Goal: Information Seeking & Learning: Learn about a topic

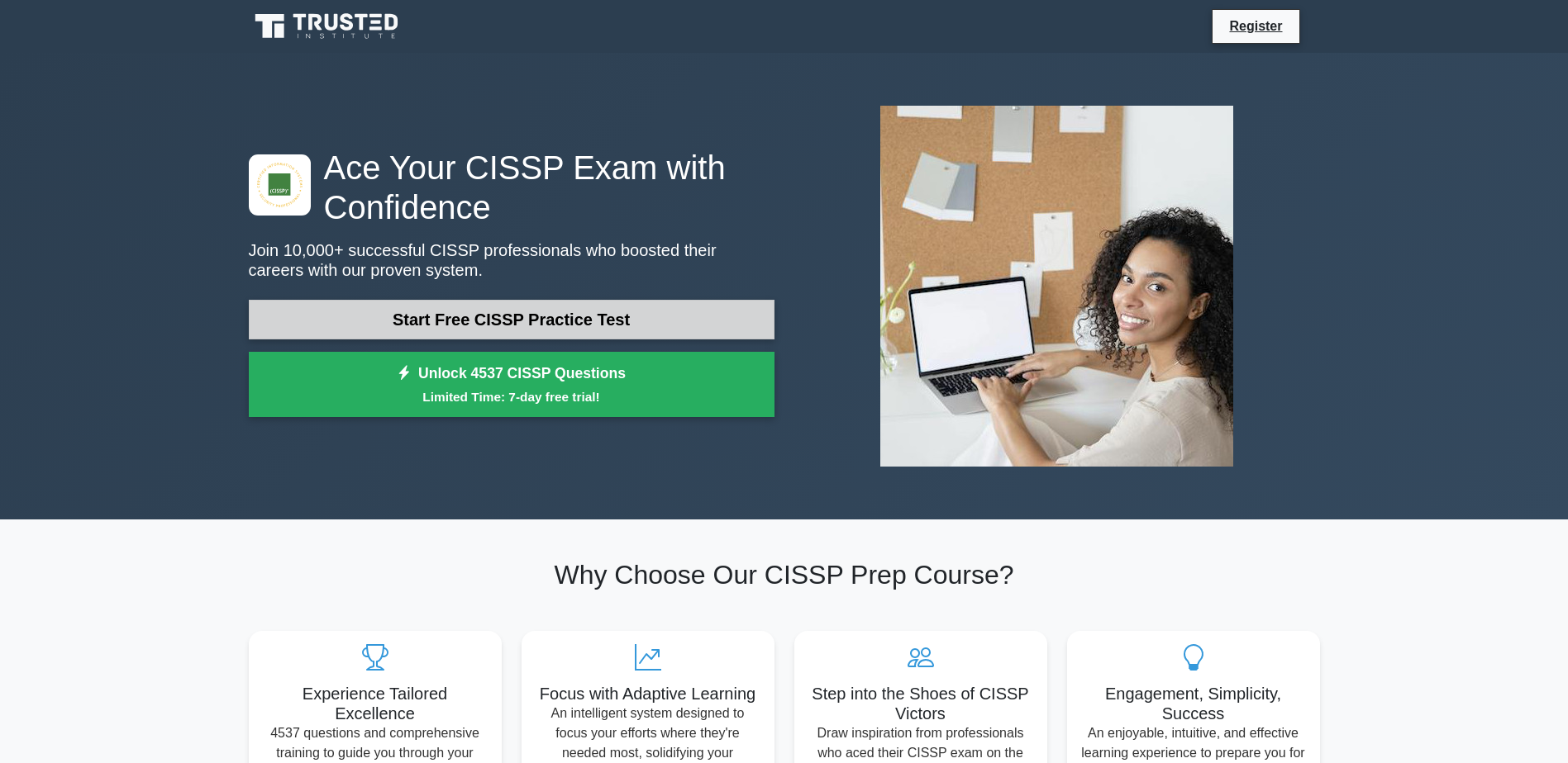
click at [535, 320] on link "Start Free CISSP Practice Test" at bounding box center [511, 320] width 526 height 40
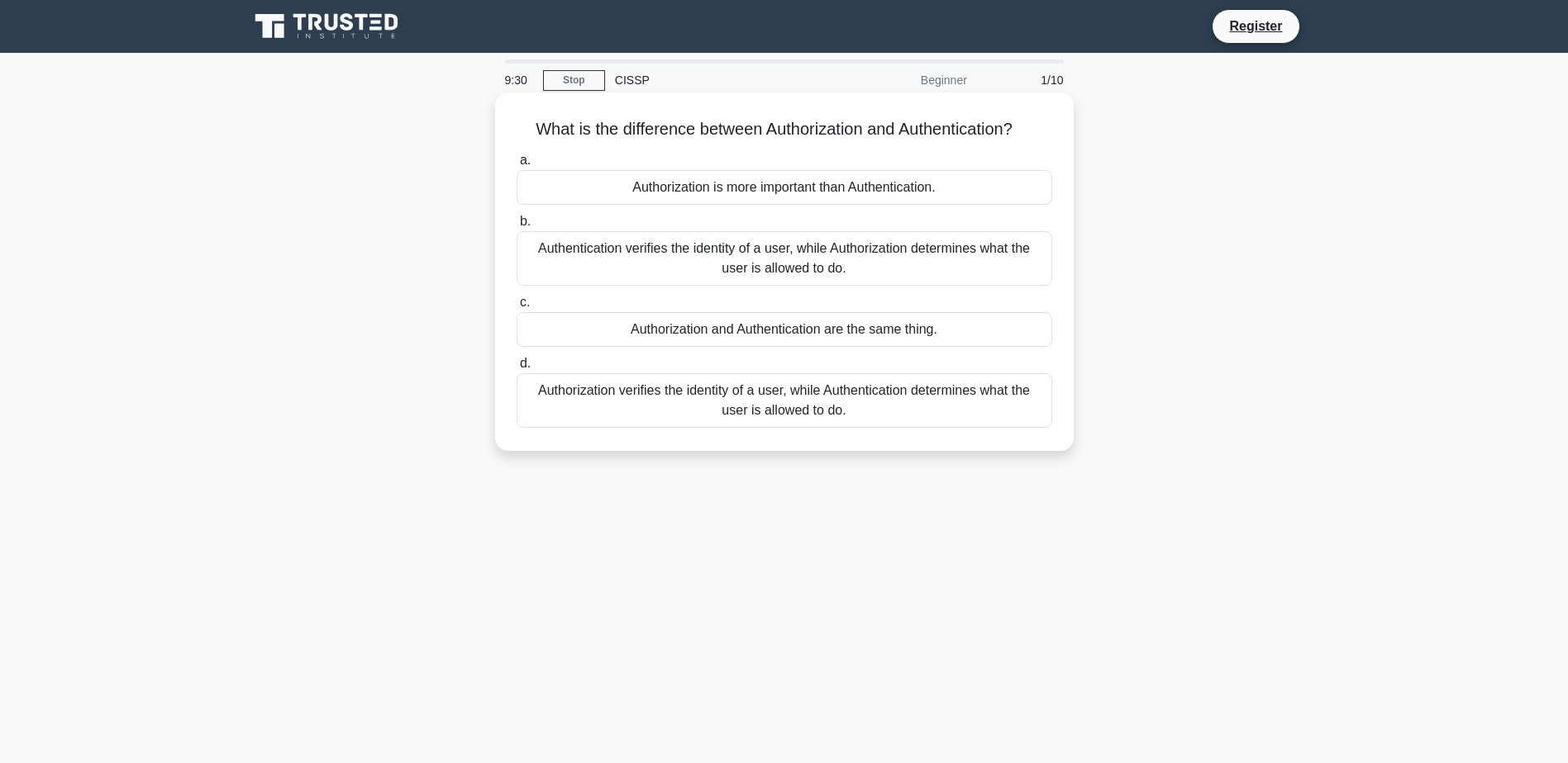
click at [939, 259] on div "Authentication verifies the identity of a user, while Authorization determines …" at bounding box center [784, 258] width 535 height 55
click at [516, 227] on input "b. Authentication verifies the identity of a user, while Authorization determin…" at bounding box center [516, 222] width 0 height 10
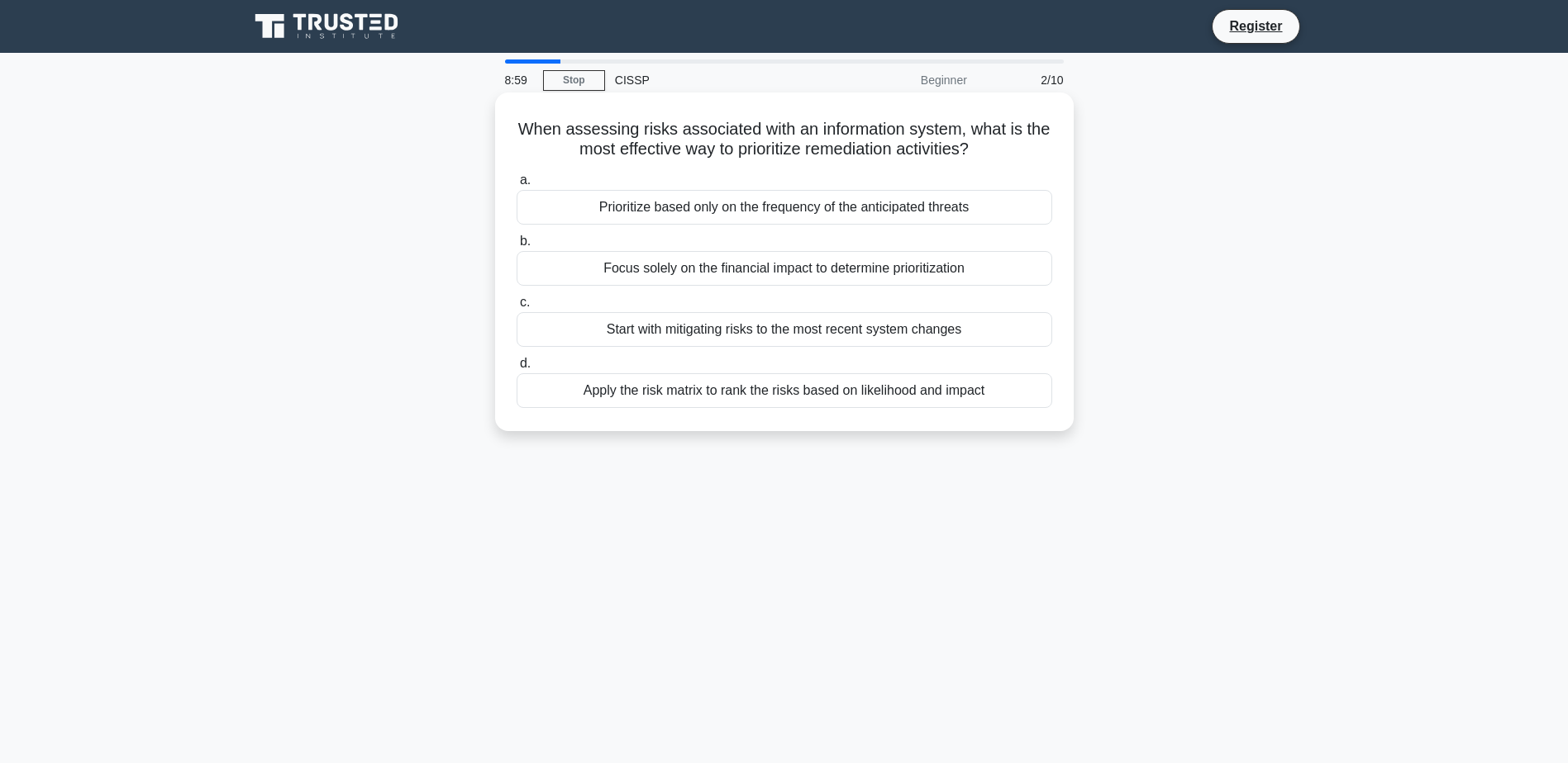
click at [1006, 328] on div "Start with mitigating risks to the most recent system changes" at bounding box center [784, 329] width 535 height 35
click at [516, 309] on input "c. Start with mitigating risks to the most recent system changes" at bounding box center [516, 302] width 0 height 10
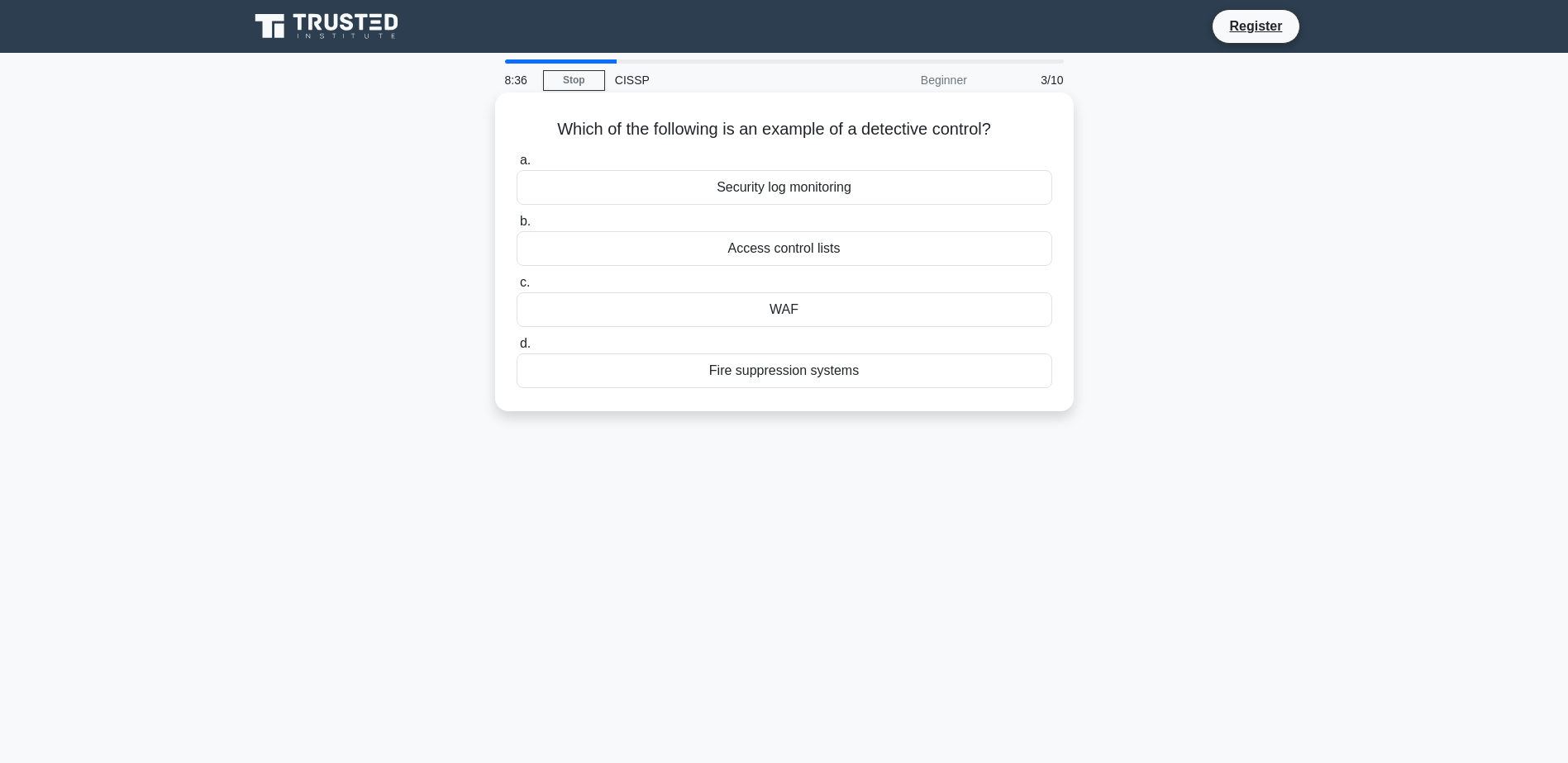
click at [781, 363] on div "Fire suppression systems" at bounding box center [784, 371] width 535 height 35
click at [516, 349] on input "d. Fire suppression systems" at bounding box center [516, 344] width 0 height 10
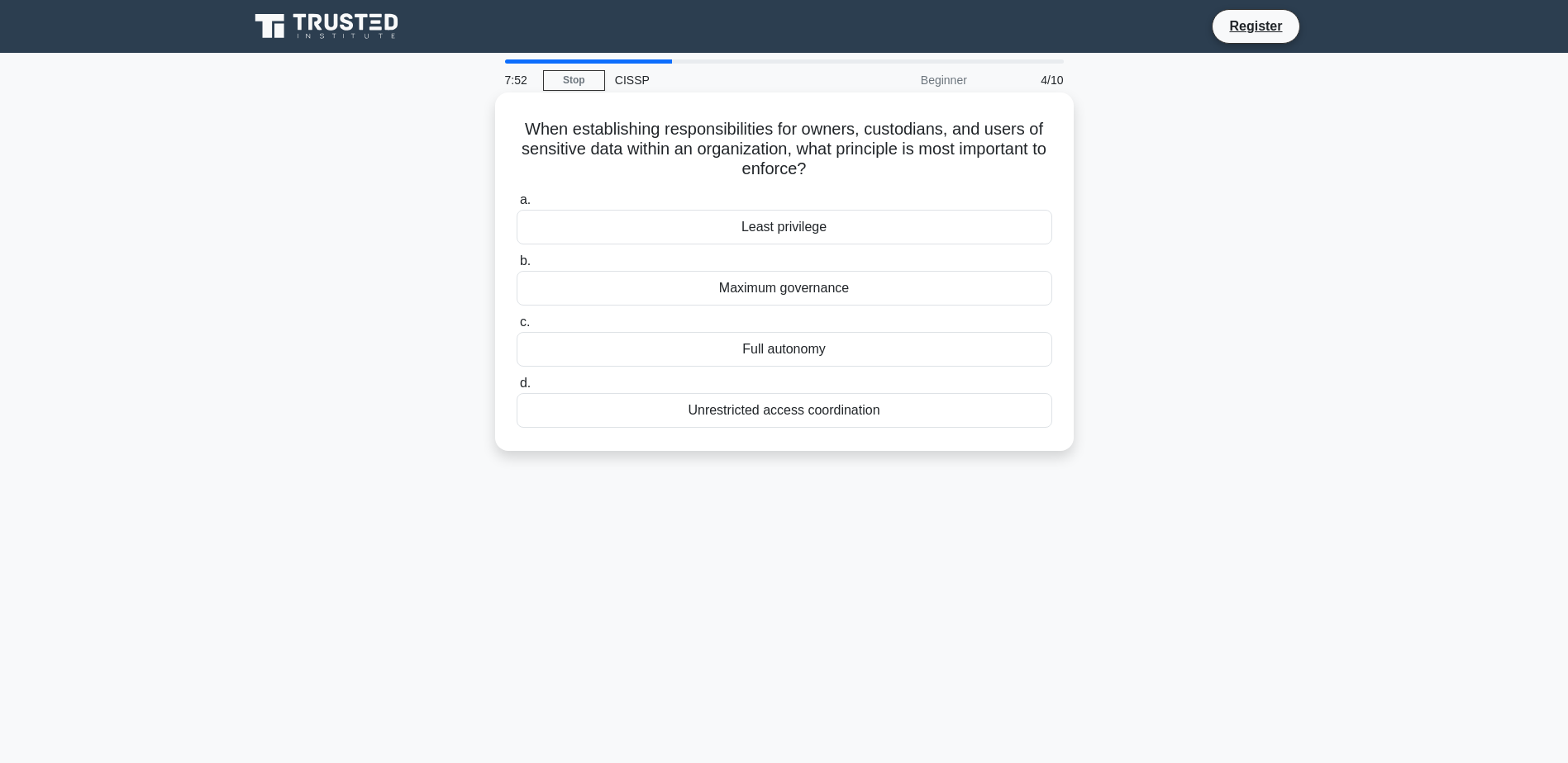
click at [877, 228] on div "Least privilege" at bounding box center [784, 227] width 535 height 35
click at [516, 206] on input "a. Least privilege" at bounding box center [516, 200] width 0 height 10
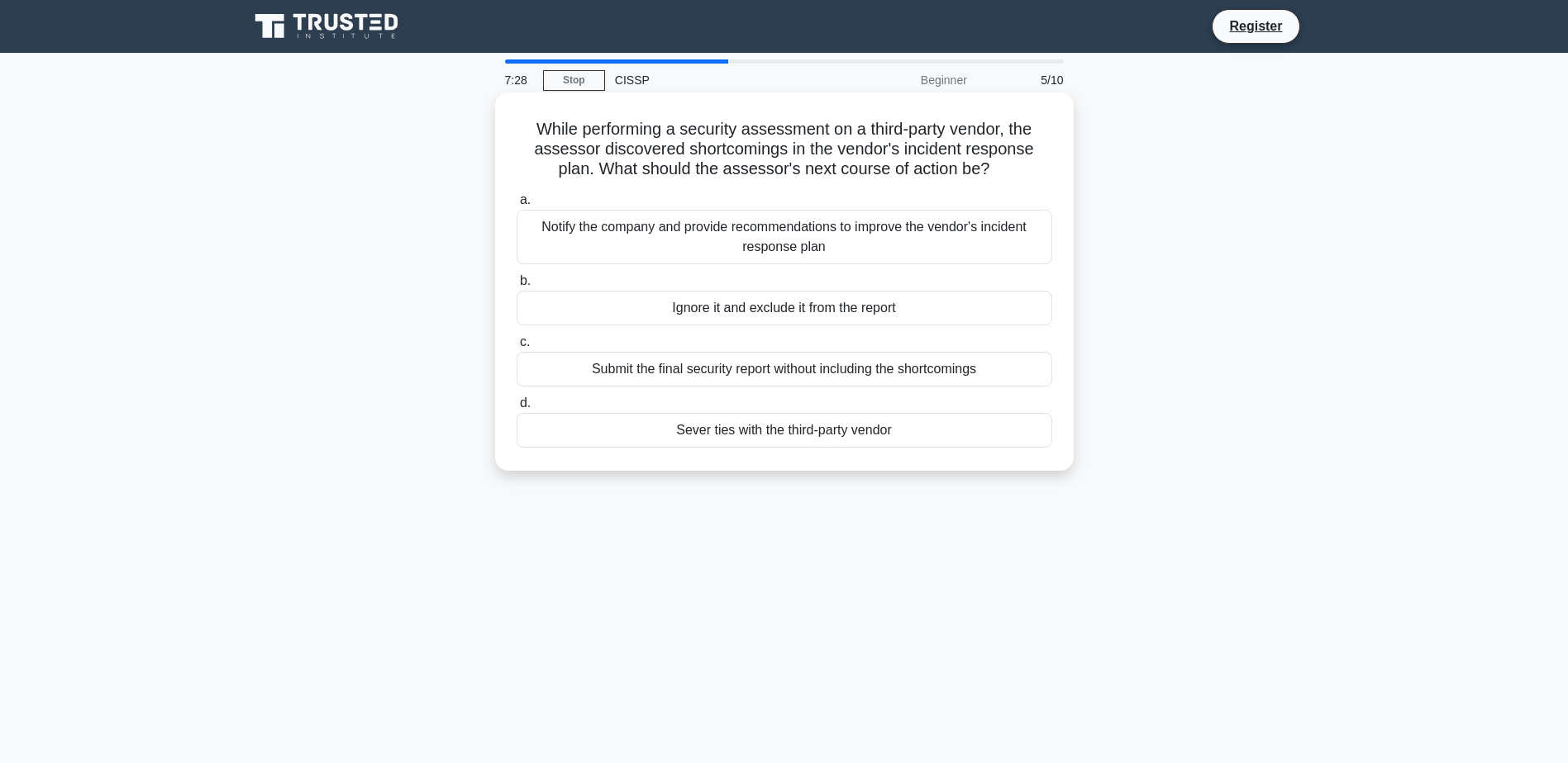
click at [976, 246] on div "Notify the company and provide recommendations to improve the vendor's incident…" at bounding box center [784, 236] width 535 height 55
click at [516, 206] on input "a. Notify the company and provide recommendations to improve the vendor's incid…" at bounding box center [516, 200] width 0 height 10
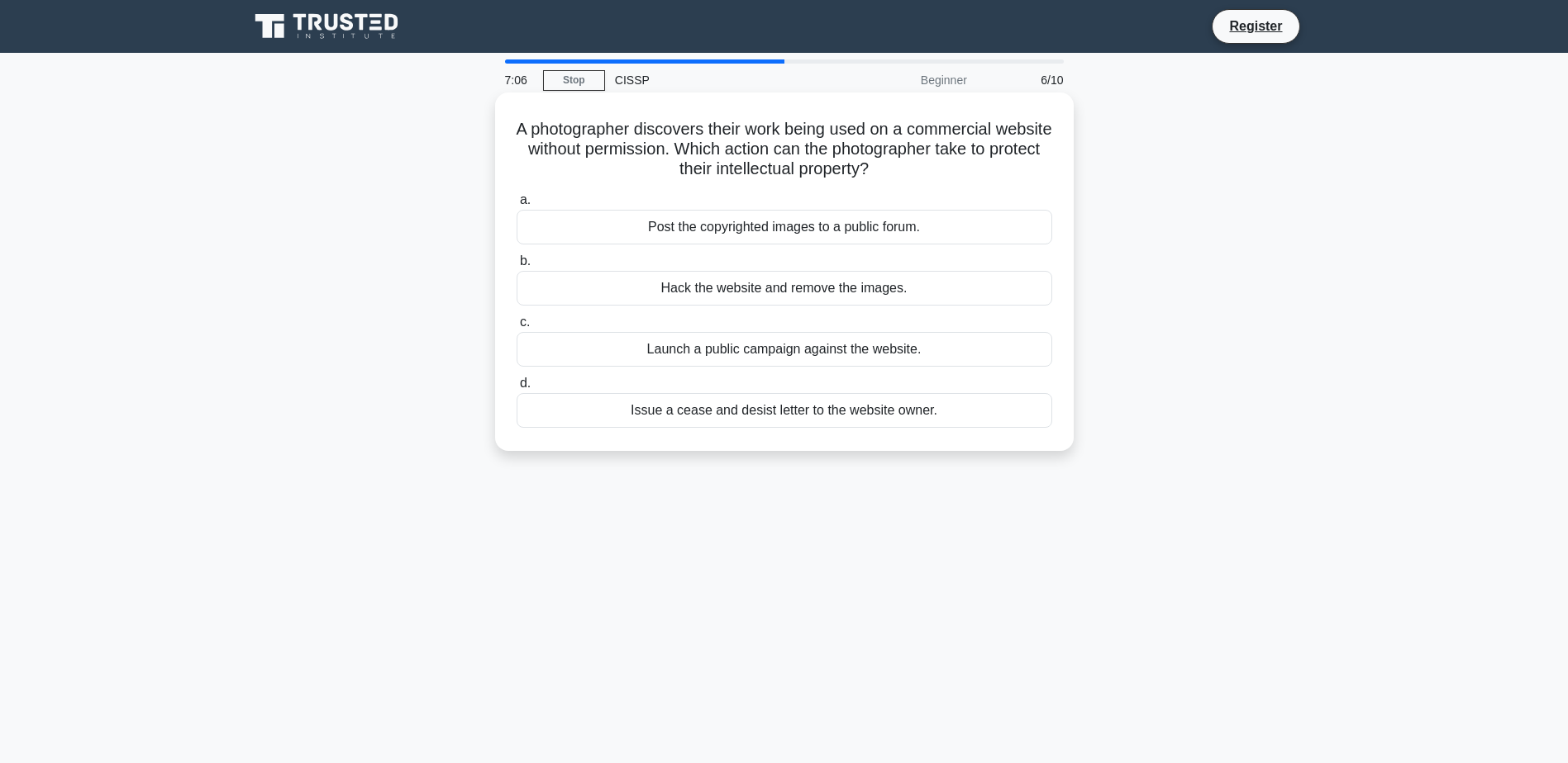
click at [800, 406] on div "Issue a cease and desist letter to the website owner." at bounding box center [784, 411] width 535 height 35
click at [516, 389] on input "d. Issue a cease and desist letter to the website owner." at bounding box center [516, 383] width 0 height 10
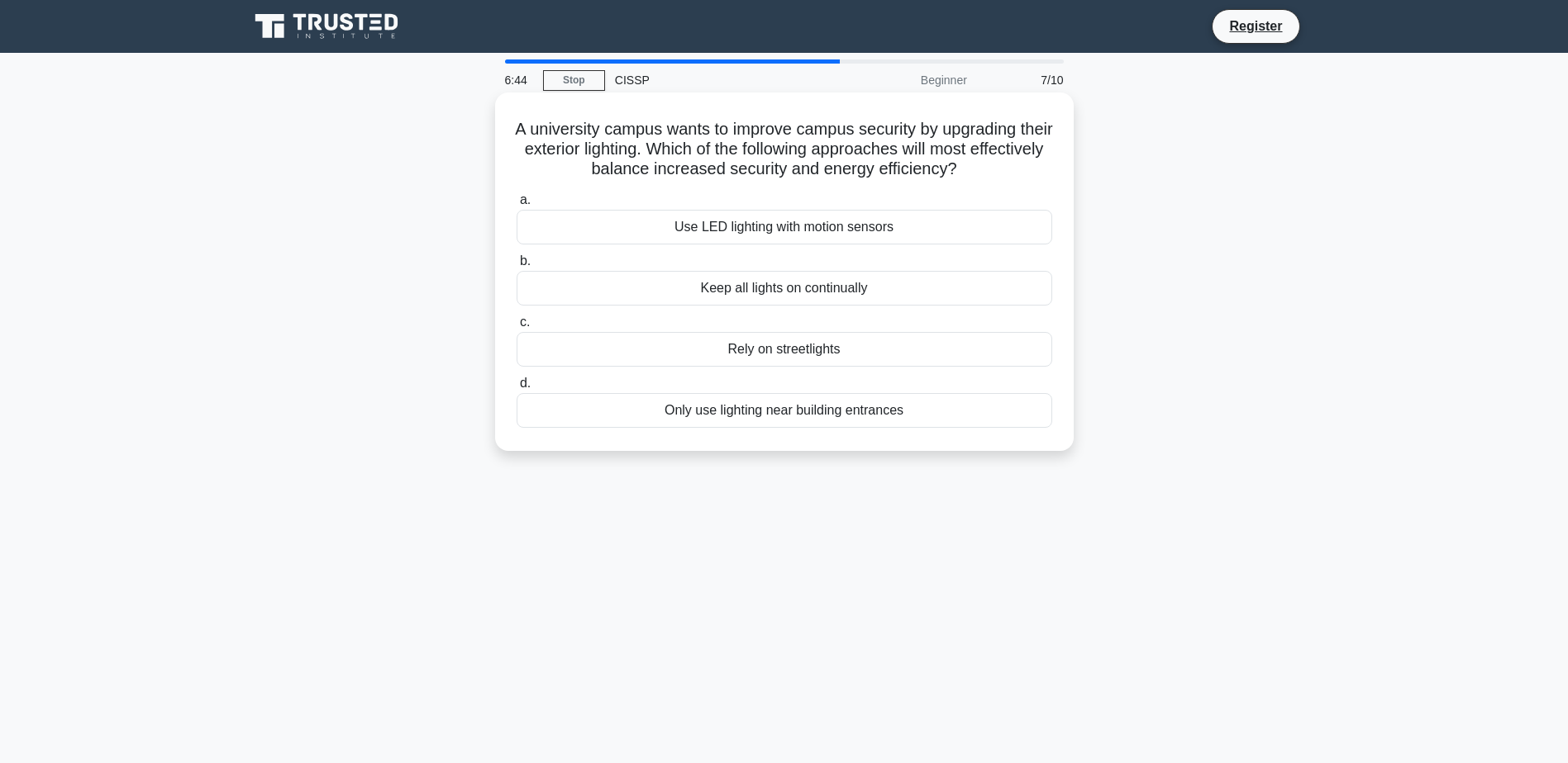
click at [874, 228] on div "Use LED lighting with motion sensors" at bounding box center [784, 227] width 535 height 35
click at [516, 206] on input "a. Use LED lighting with motion sensors" at bounding box center [516, 200] width 0 height 10
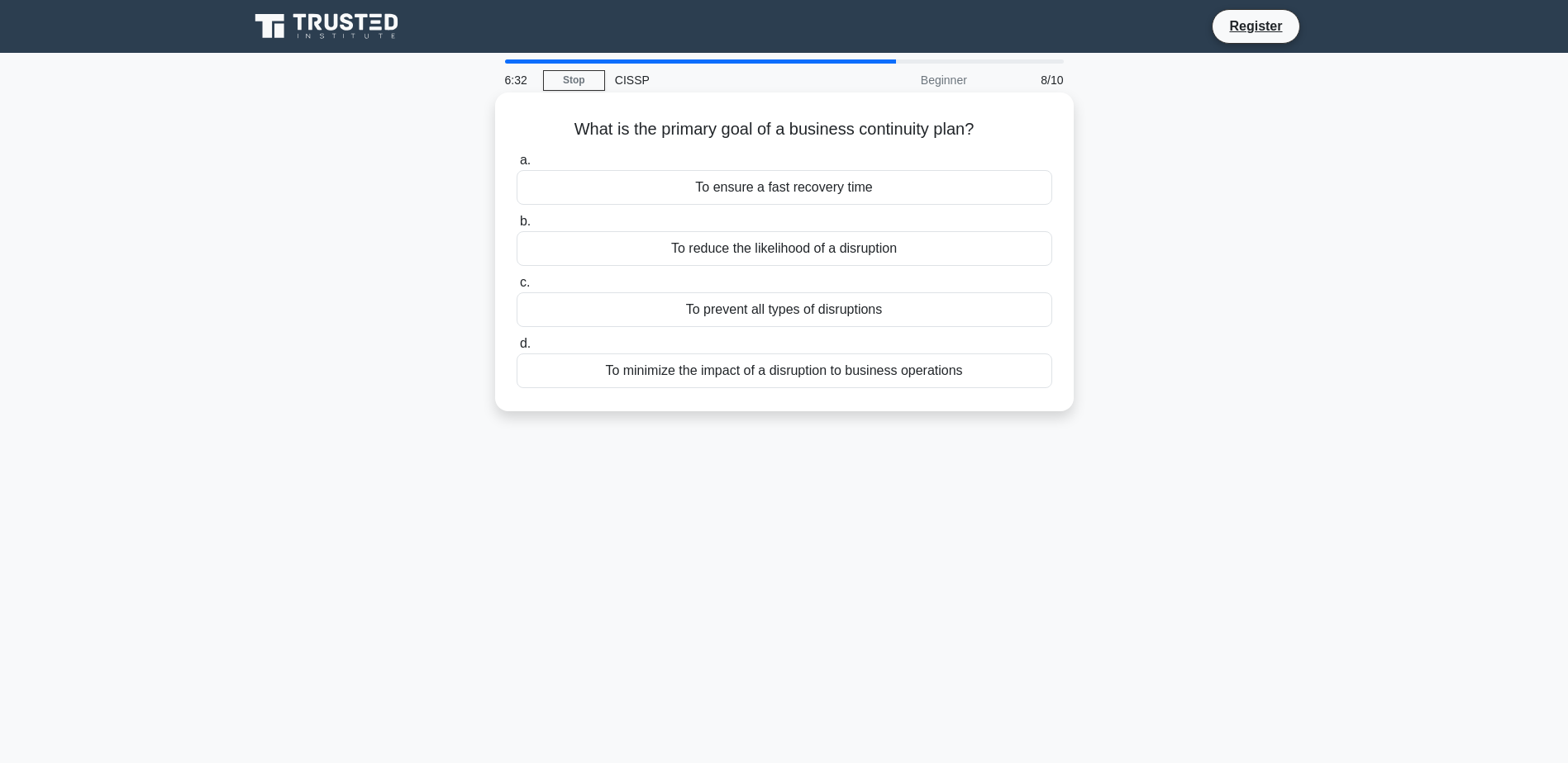
click at [902, 372] on div "To minimize the impact of a disruption to business operations" at bounding box center [784, 371] width 535 height 35
click at [516, 349] on input "d. To minimize the impact of a disruption to business operations" at bounding box center [516, 344] width 0 height 10
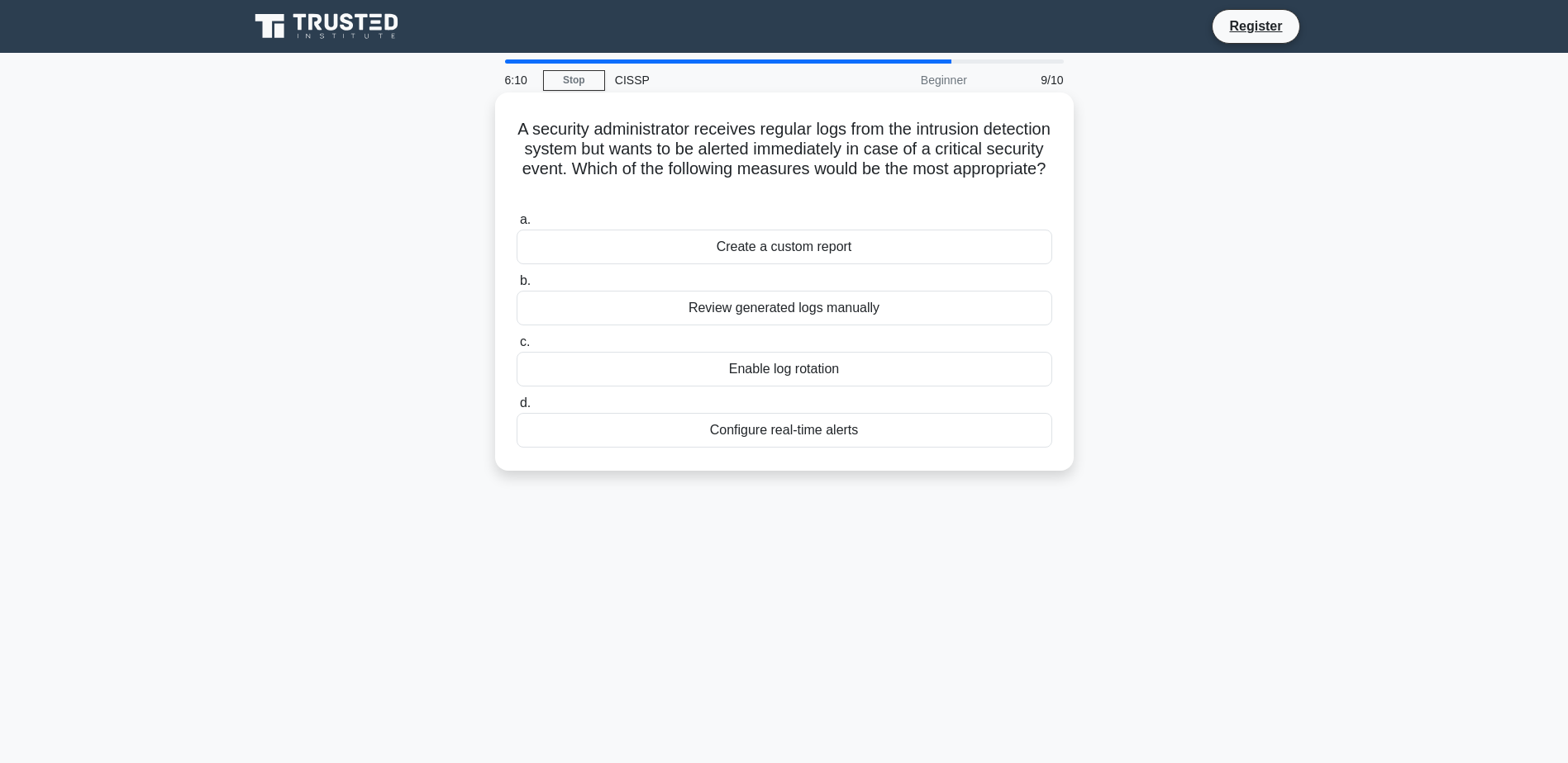
click at [813, 434] on div "Configure real-time alerts" at bounding box center [784, 430] width 535 height 35
click at [516, 409] on input "d. Configure real-time alerts" at bounding box center [516, 403] width 0 height 10
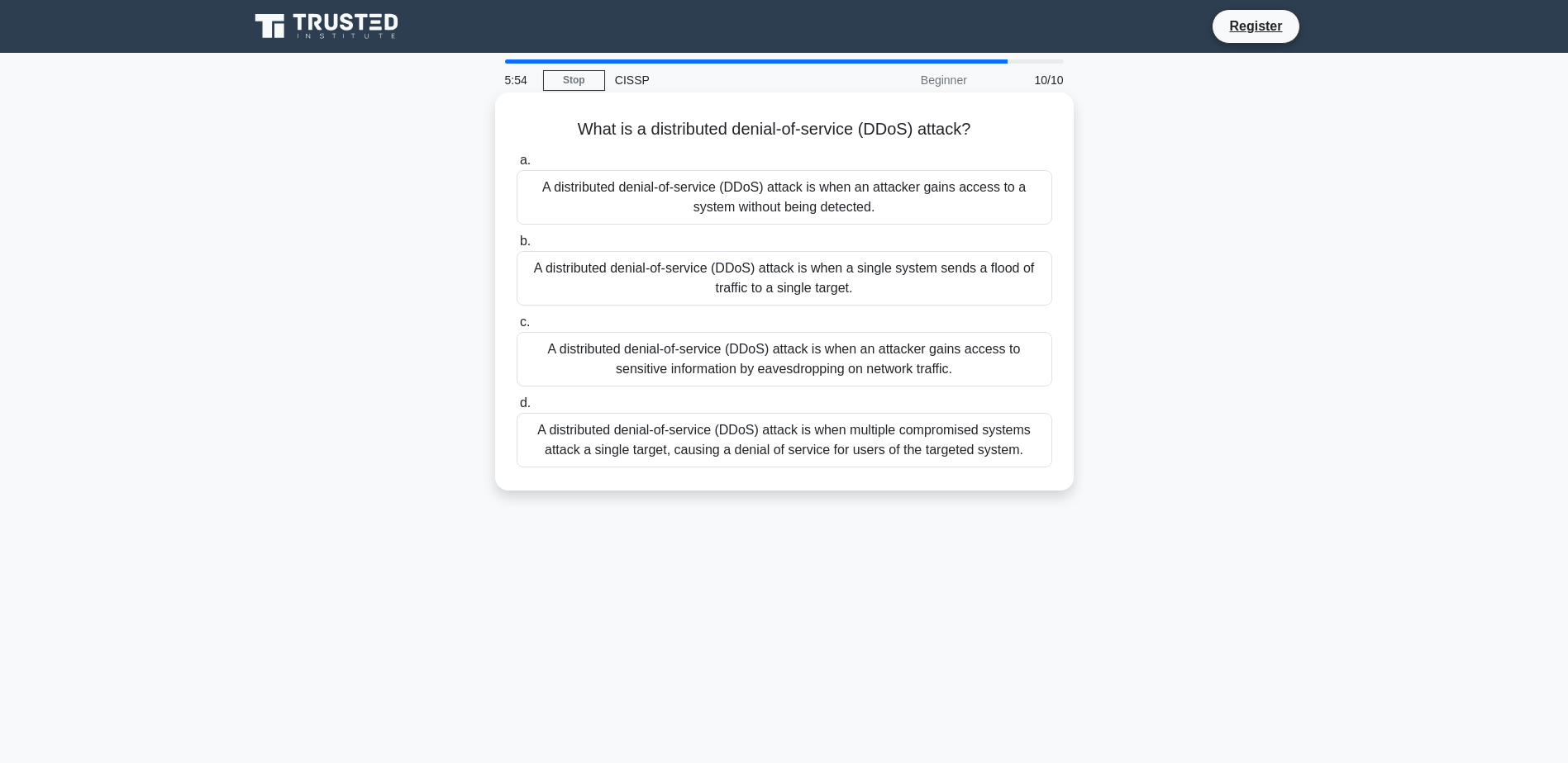
click at [895, 286] on div "A distributed denial-of-service (DDoS) attack is when a single system sends a f…" at bounding box center [784, 278] width 535 height 55
click at [516, 247] on input "b. A distributed denial-of-service (DDoS) attack is when a single system sends …" at bounding box center [516, 242] width 0 height 10
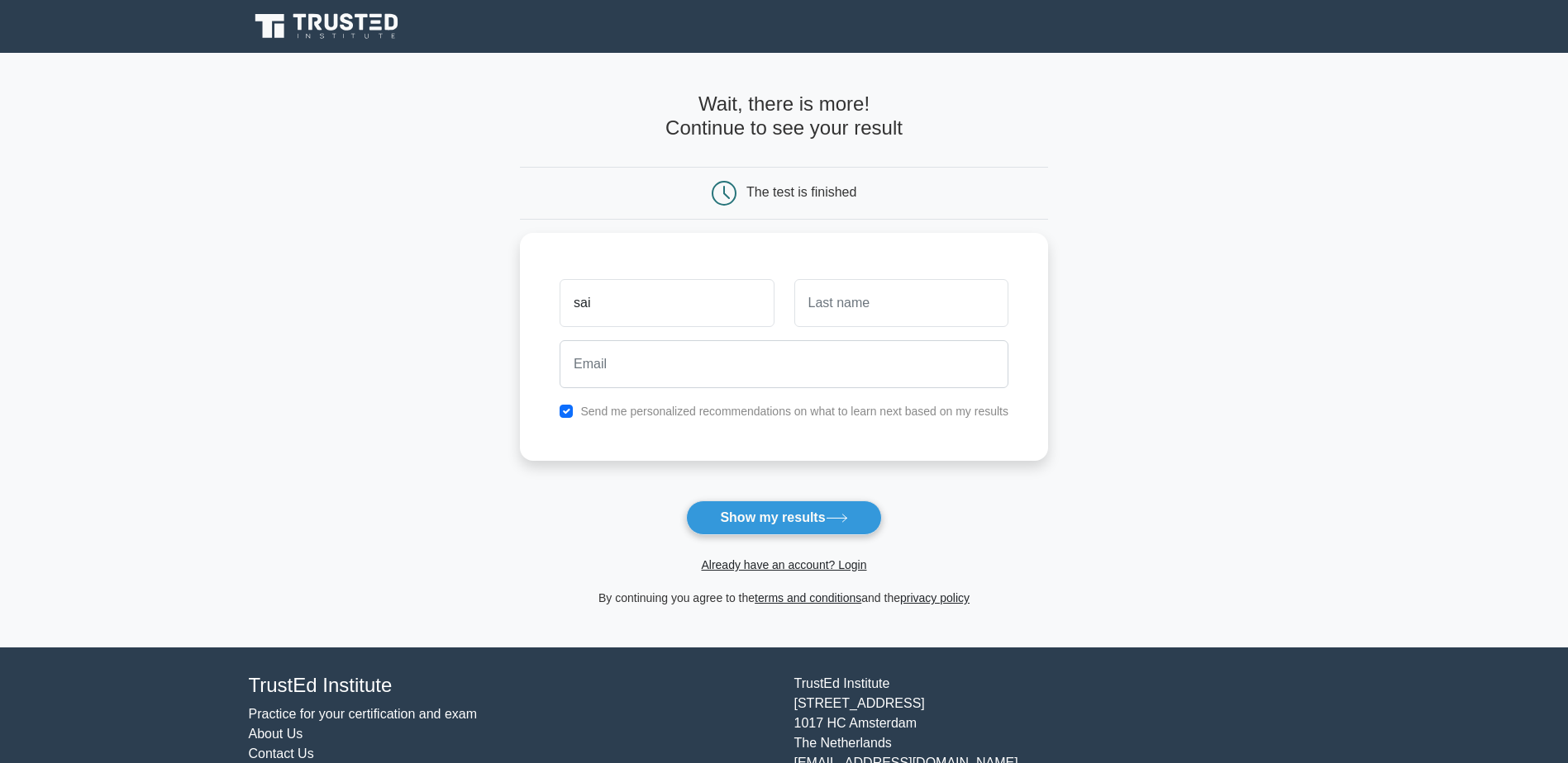
type input "sai"
type input "Ca"
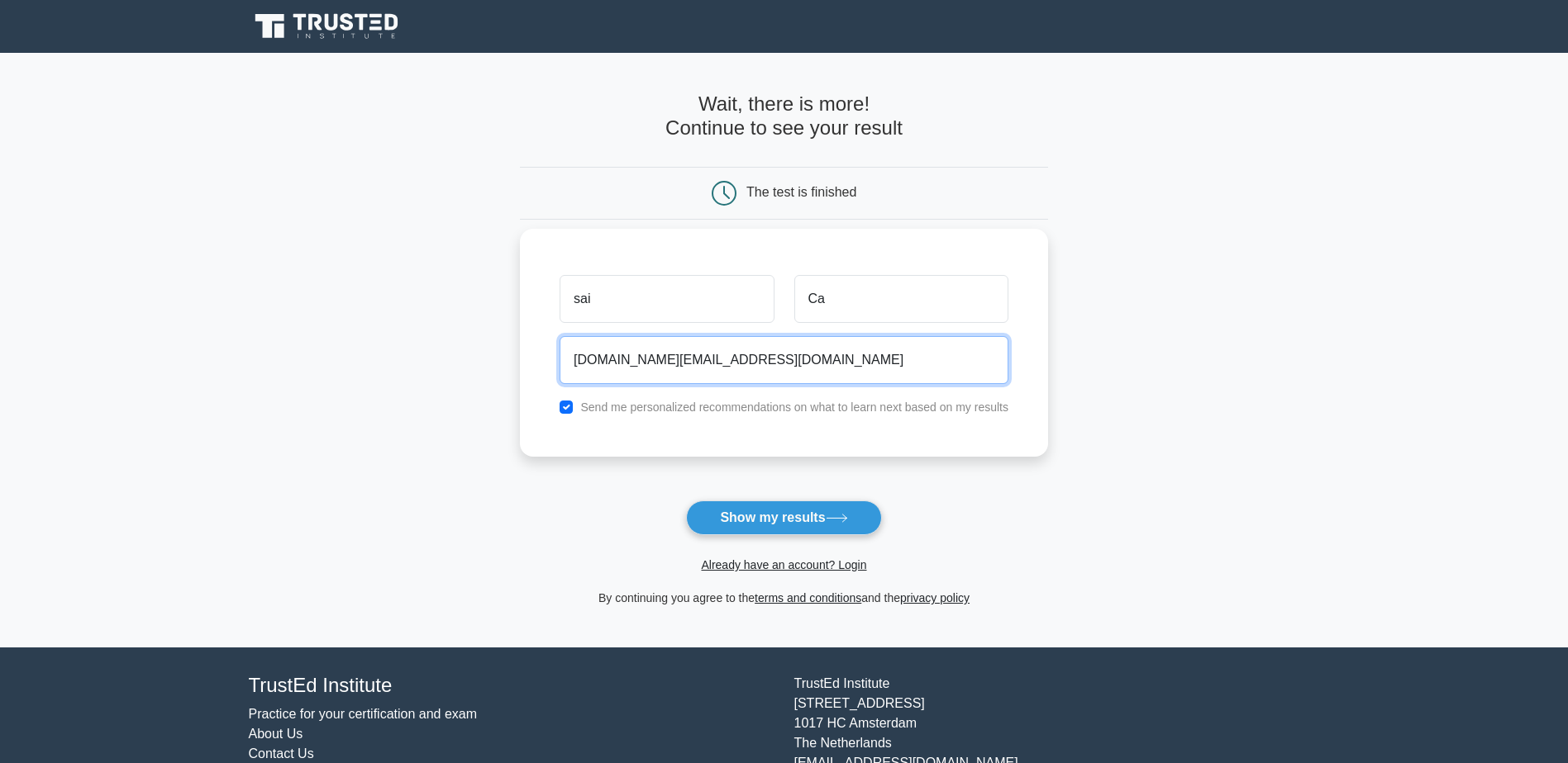
type input "sa.ca@yahoo.com"
click at [566, 408] on input "checkbox" at bounding box center [566, 407] width 13 height 13
checkbox input "false"
drag, startPoint x: 696, startPoint y: 371, endPoint x: 463, endPoint y: 369, distance: 233.0
click at [463, 369] on main "Wait, there is more! Continue to see your result The test is finished sai Ca" at bounding box center [784, 350] width 1568 height 595
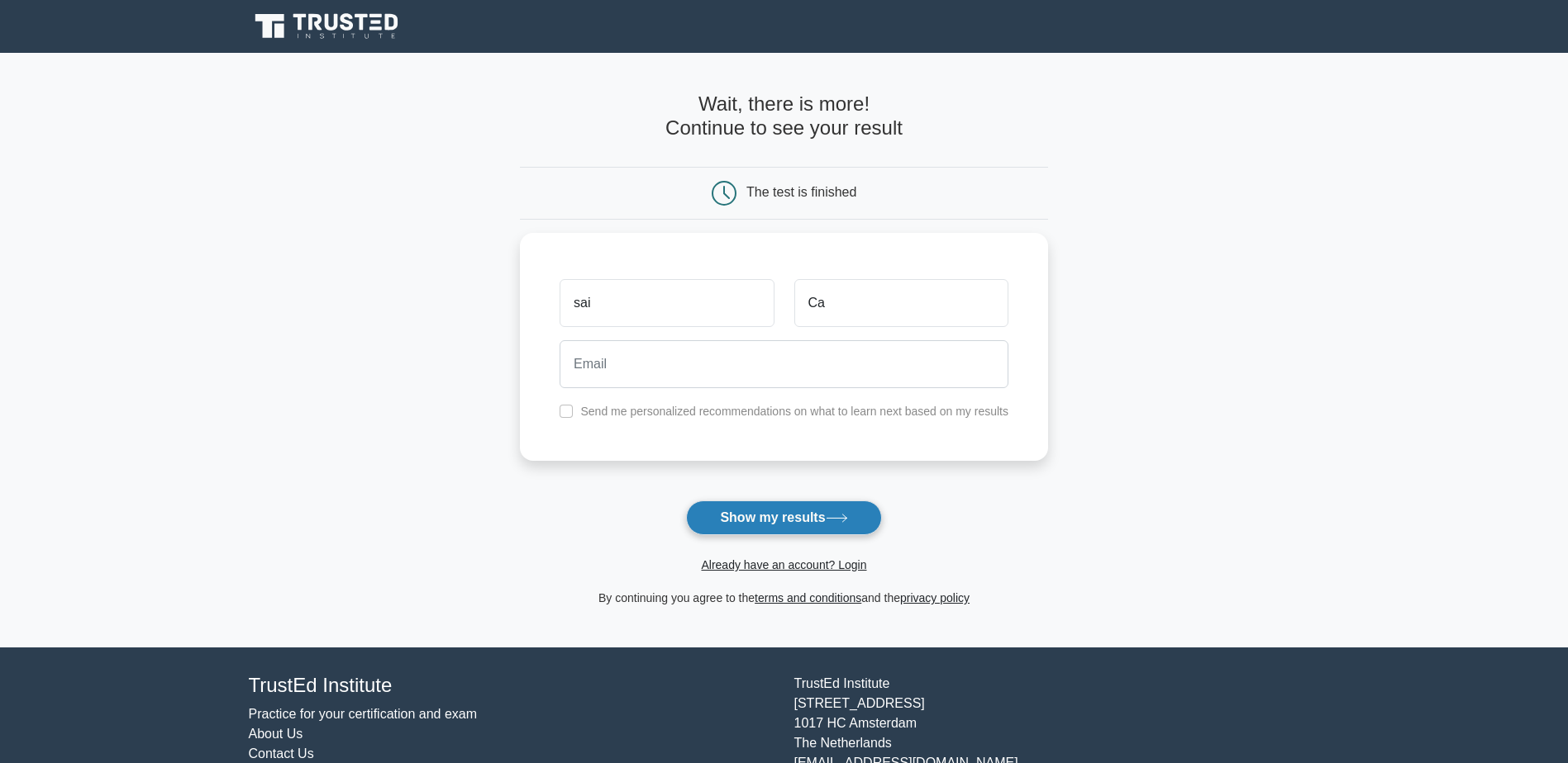
click at [806, 522] on button "Show my results" at bounding box center [783, 518] width 195 height 35
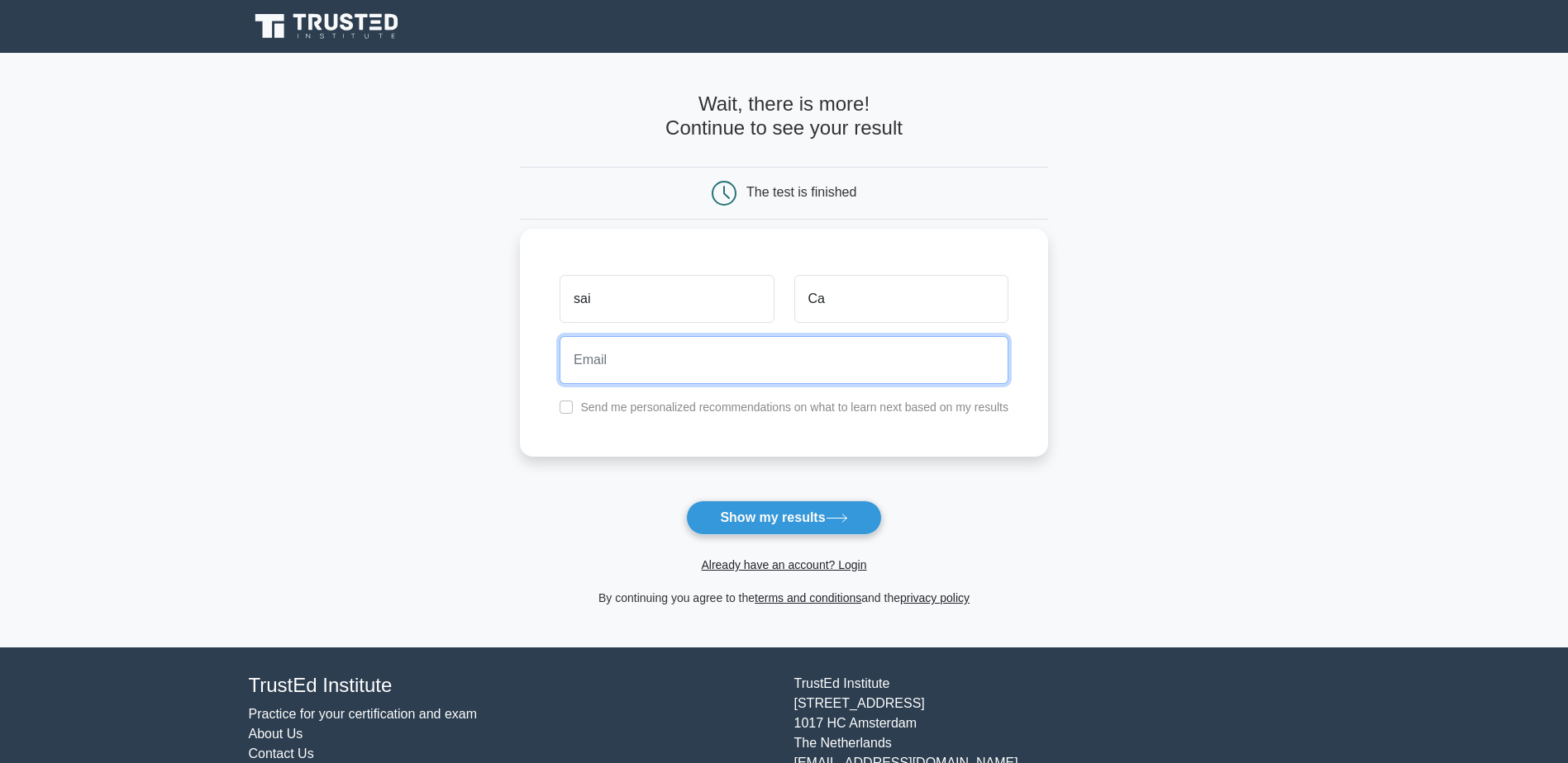
paste input "sa.ca@yahoo.com"
type input "sa.ca@yahoo.com"
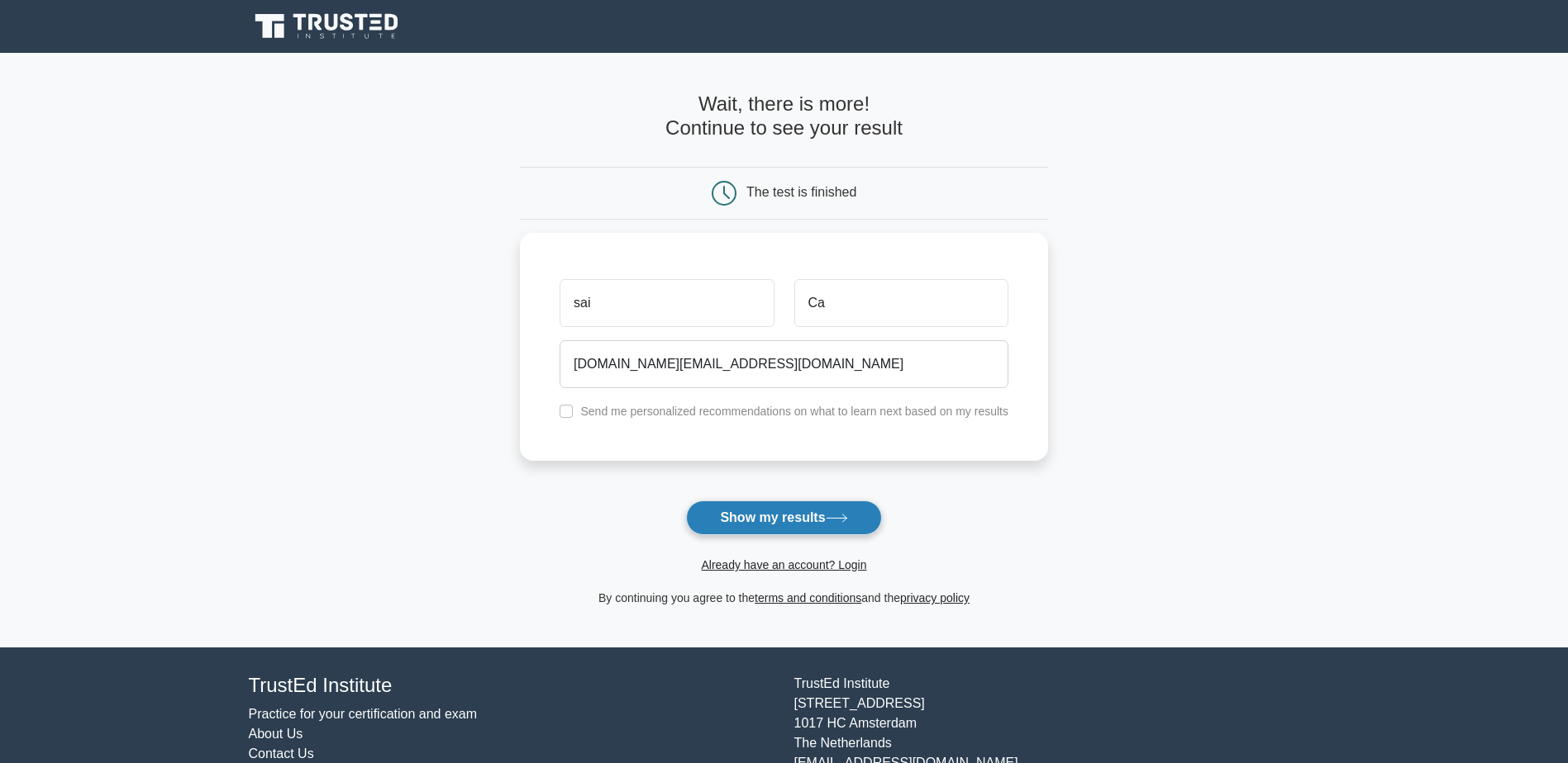
click at [789, 509] on button "Show my results" at bounding box center [783, 518] width 195 height 35
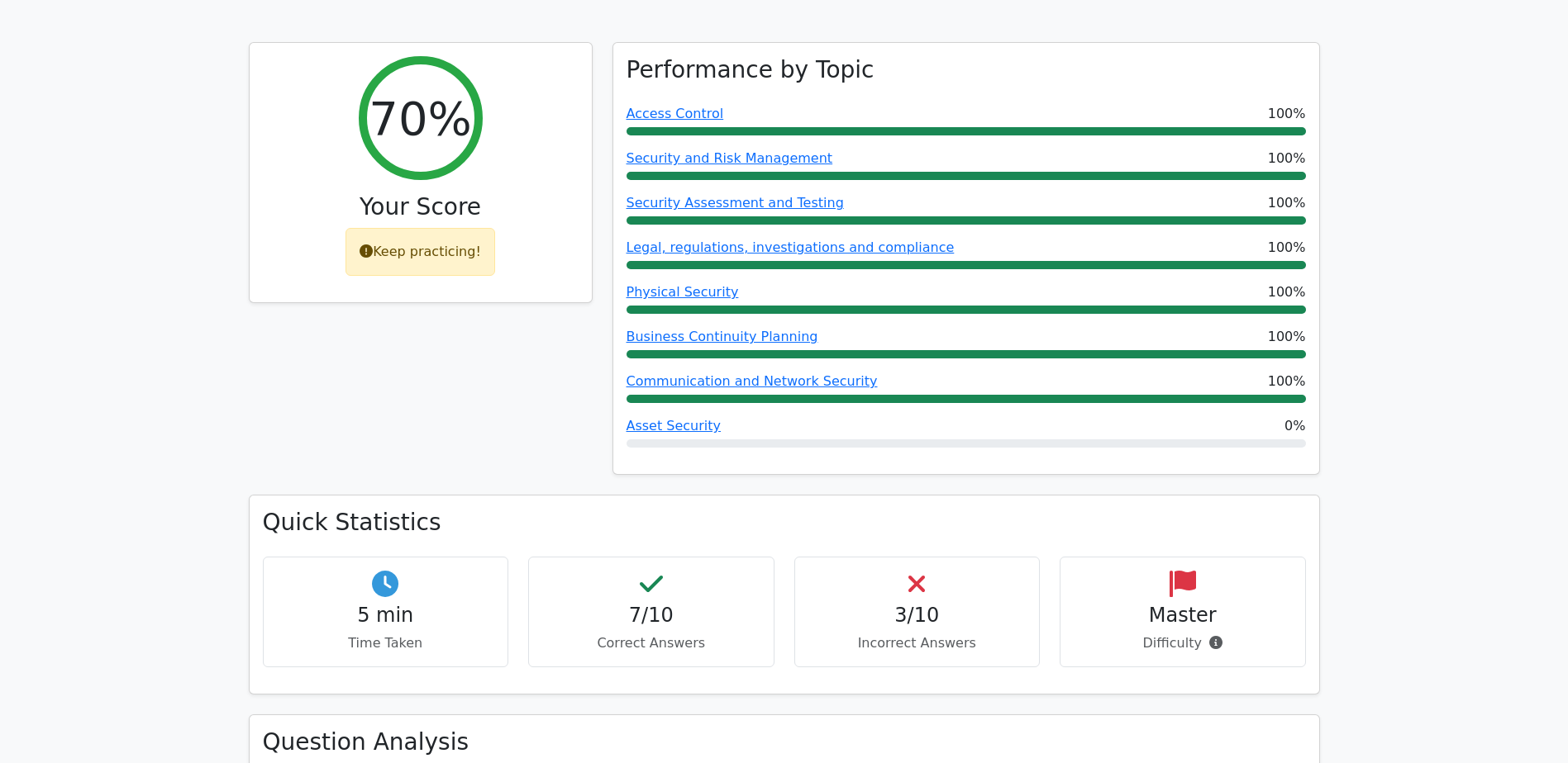
scroll to position [661, 0]
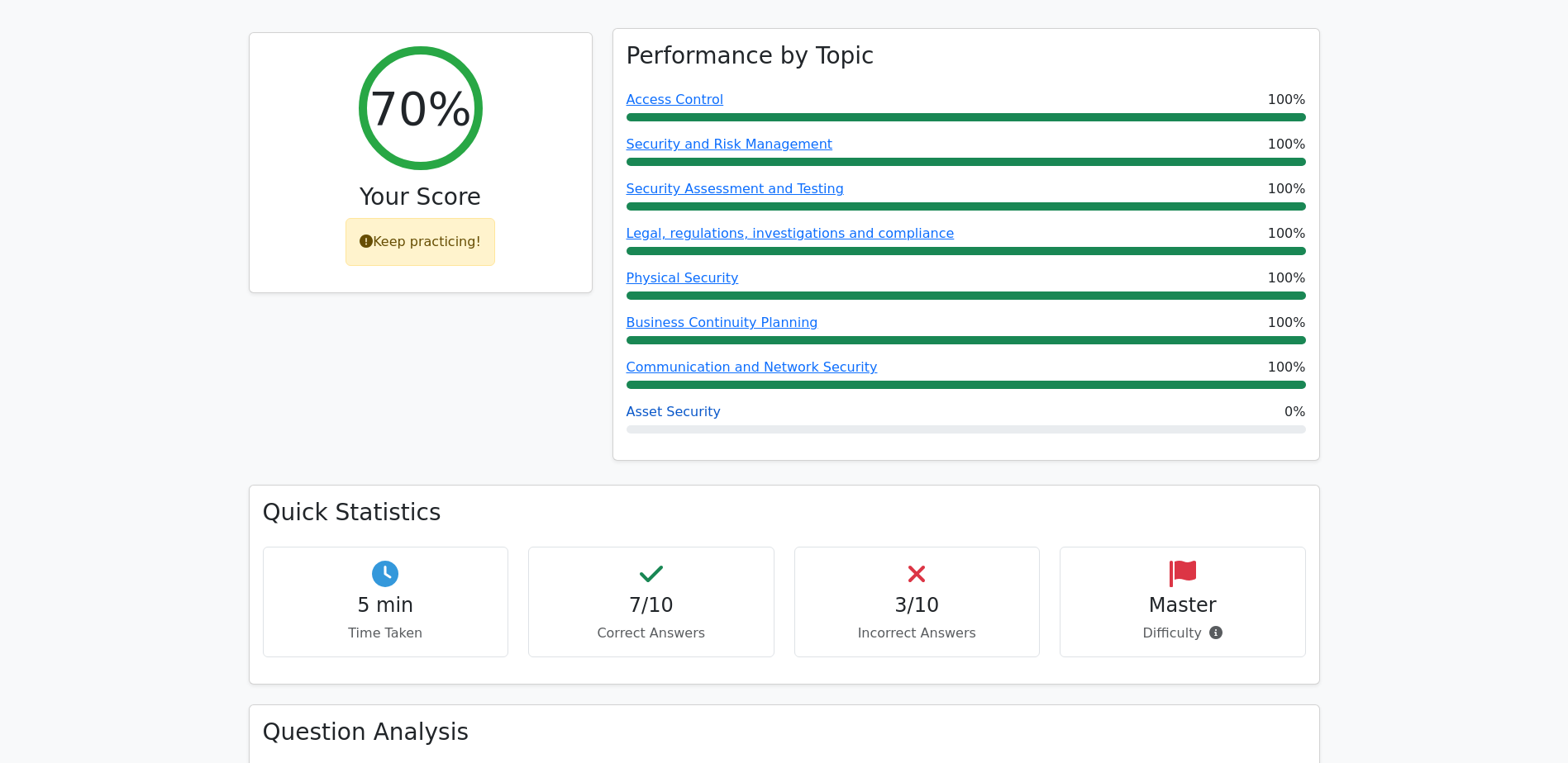
click at [660, 404] on link "Asset Security" at bounding box center [674, 412] width 95 height 16
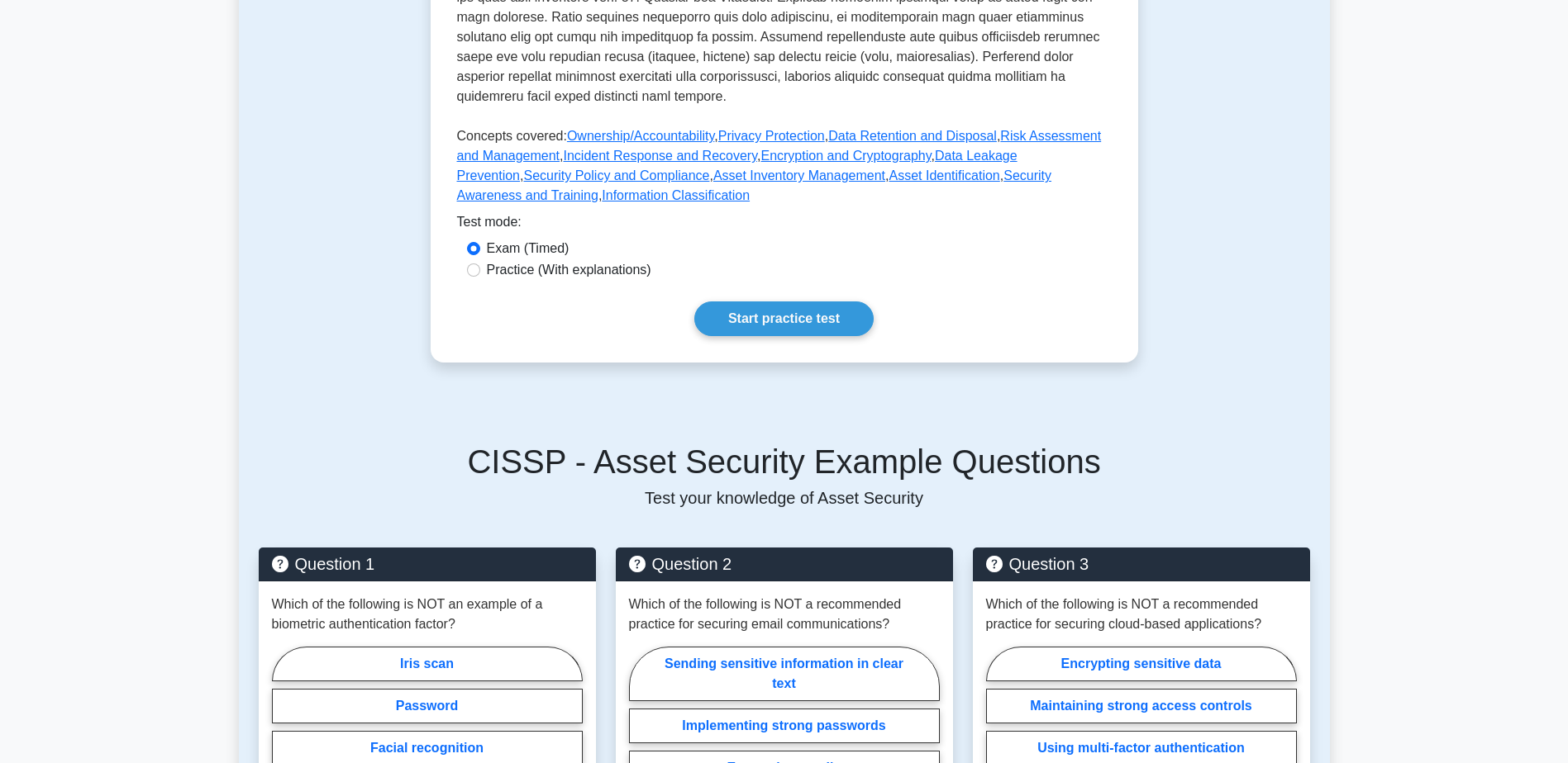
scroll to position [826, 0]
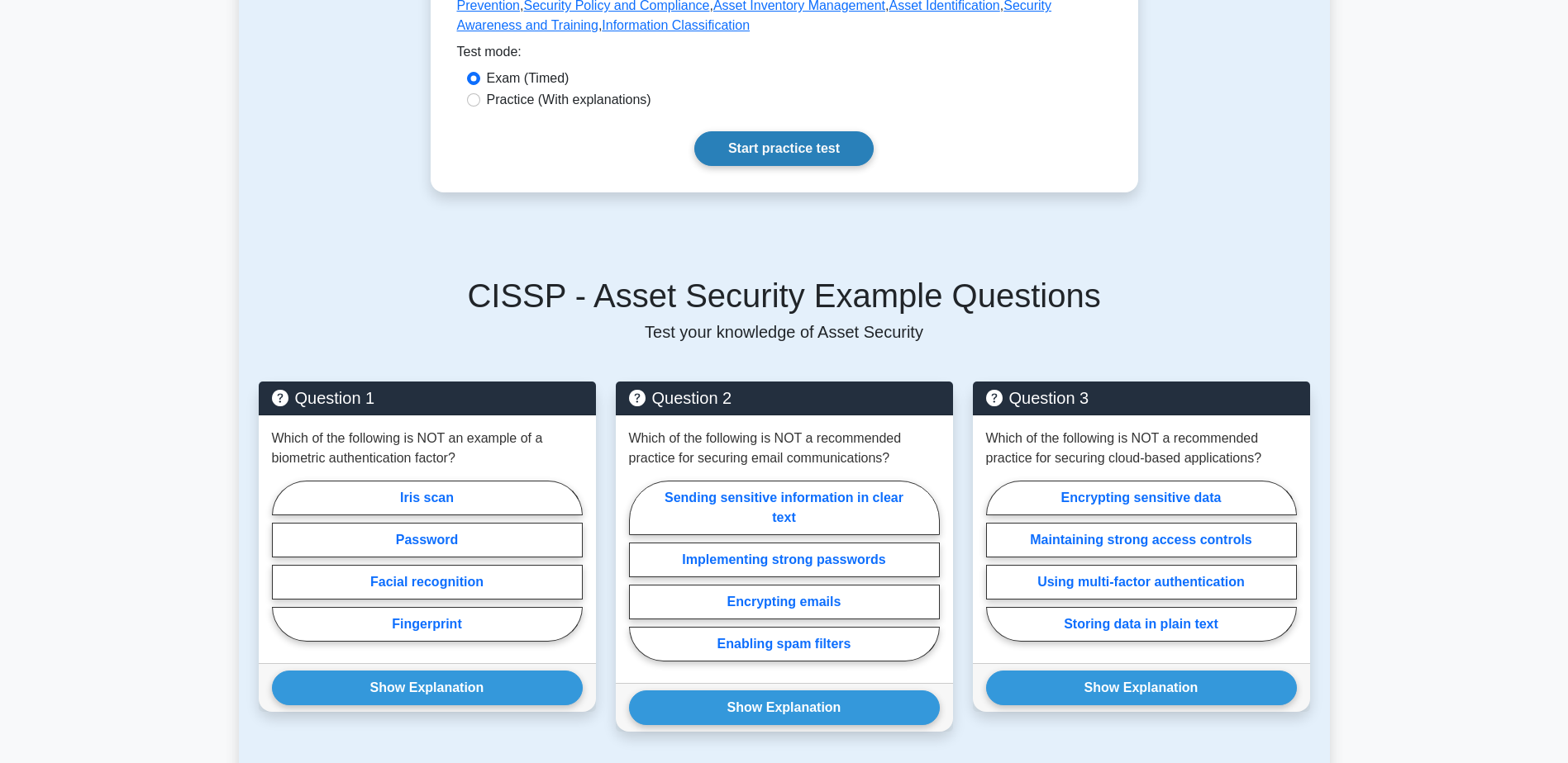
click at [768, 139] on link "Start practice test" at bounding box center [784, 149] width 179 height 35
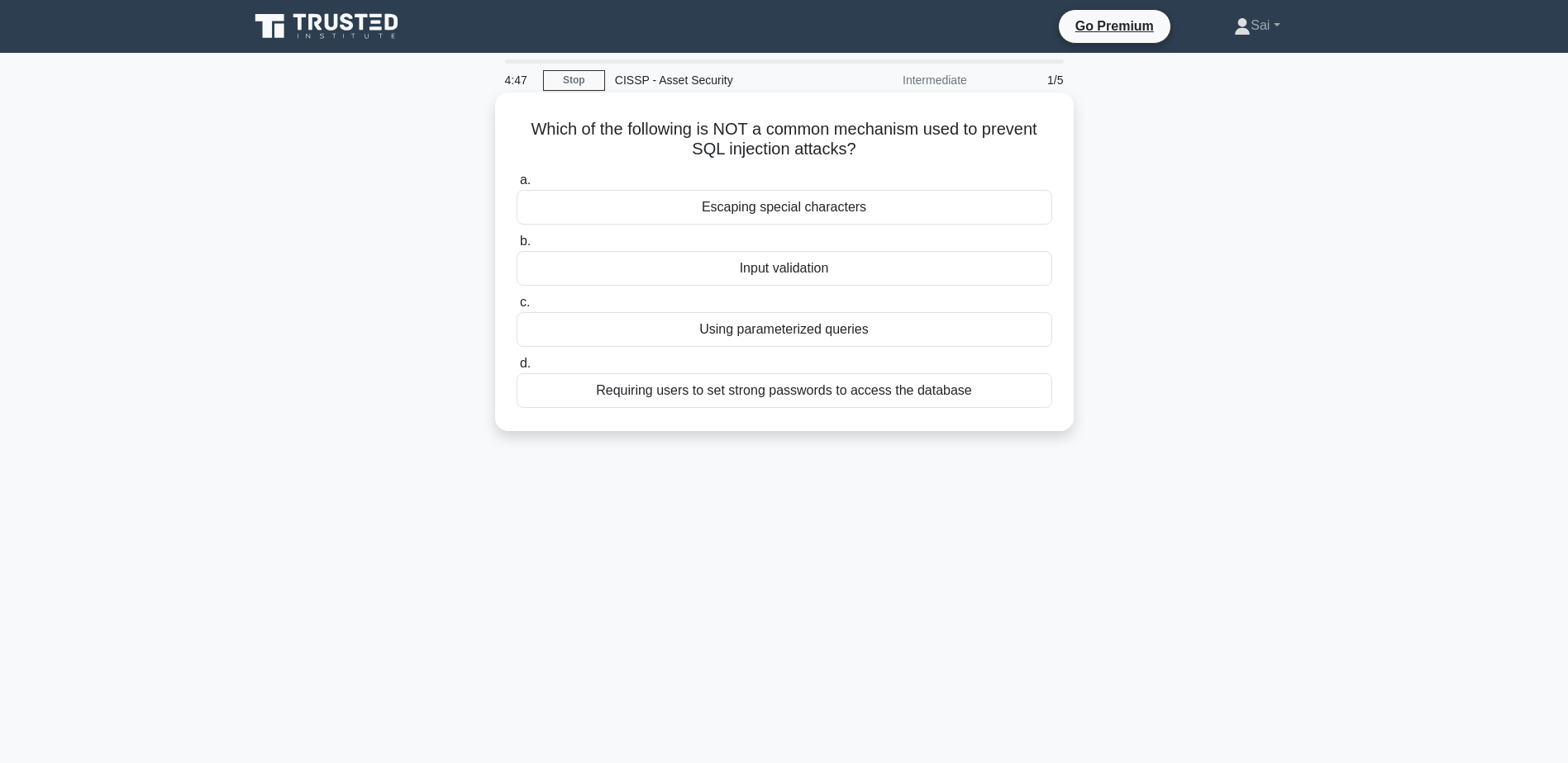
click at [804, 390] on div "Requiring users to set strong passwords to access the database" at bounding box center [784, 391] width 535 height 35
click at [516, 369] on input "d. Requiring users to set strong passwords to access the database" at bounding box center [516, 364] width 0 height 10
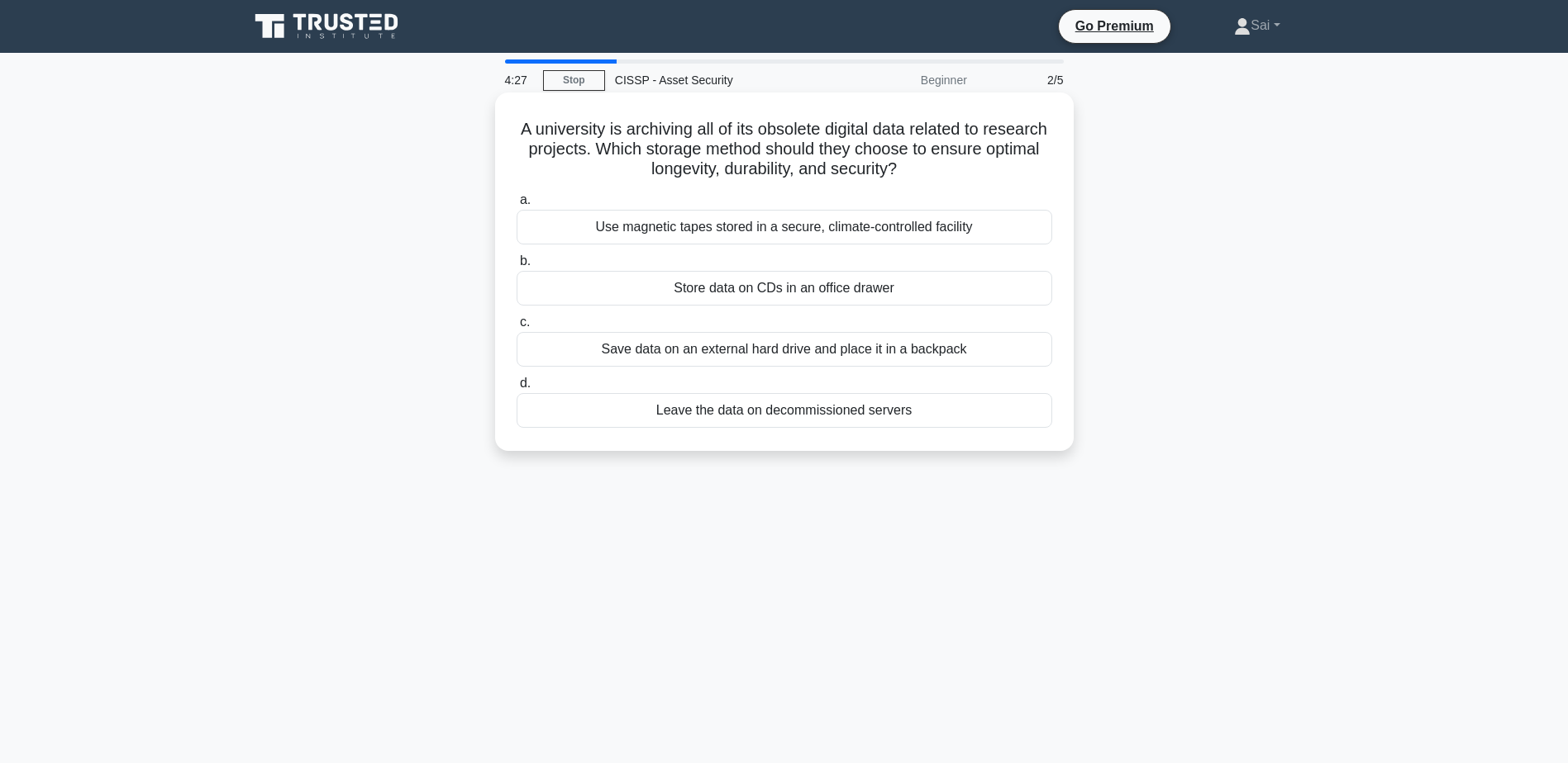
click at [930, 230] on div "Use magnetic tapes stored in a secure, climate-controlled facility" at bounding box center [784, 227] width 535 height 35
click at [516, 206] on input "a. Use magnetic tapes stored in a secure, climate-controlled facility" at bounding box center [516, 200] width 0 height 10
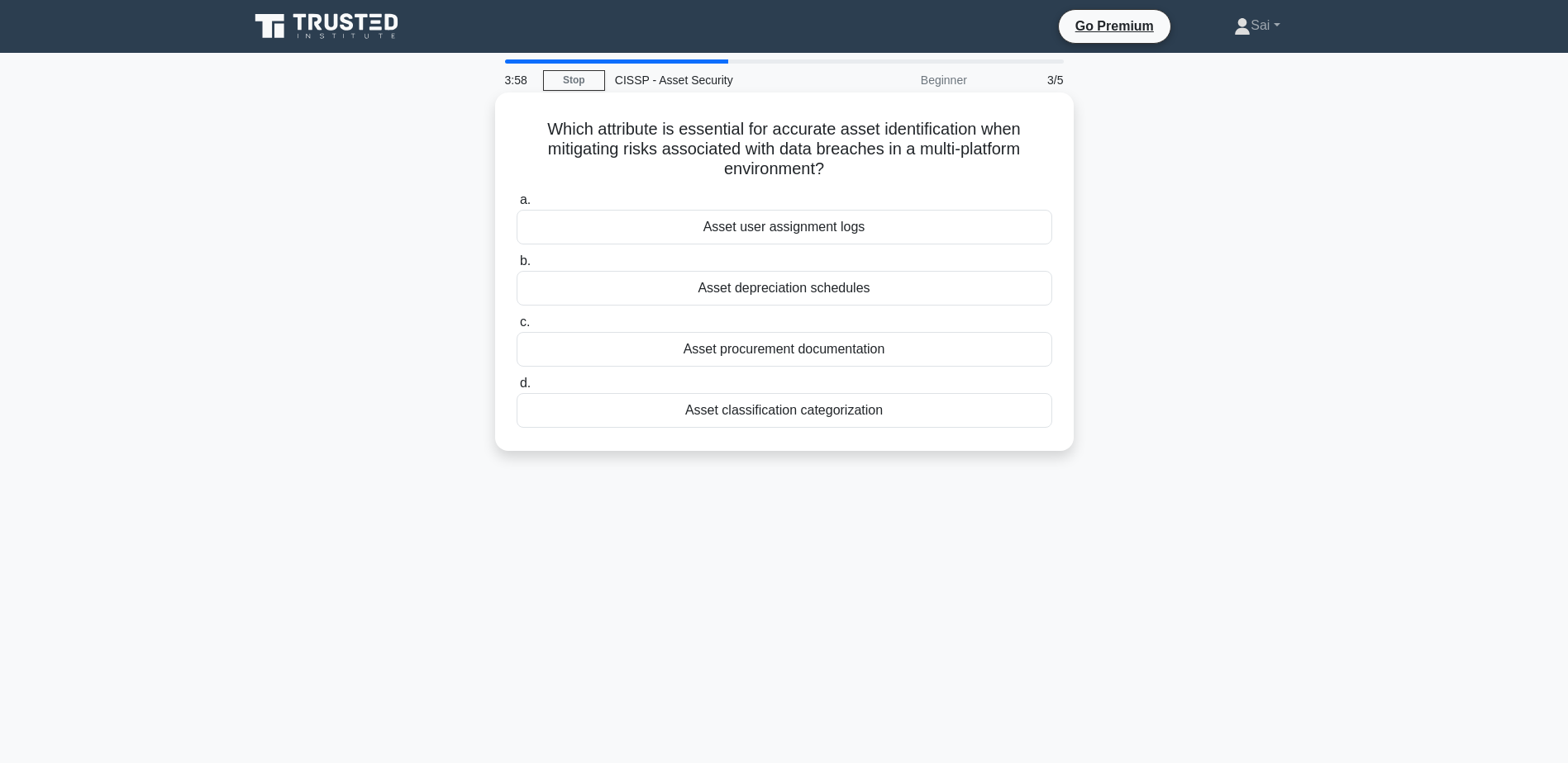
click at [854, 227] on div "Asset user assignment logs" at bounding box center [784, 227] width 535 height 35
click at [516, 206] on input "a. Asset user assignment logs" at bounding box center [516, 200] width 0 height 10
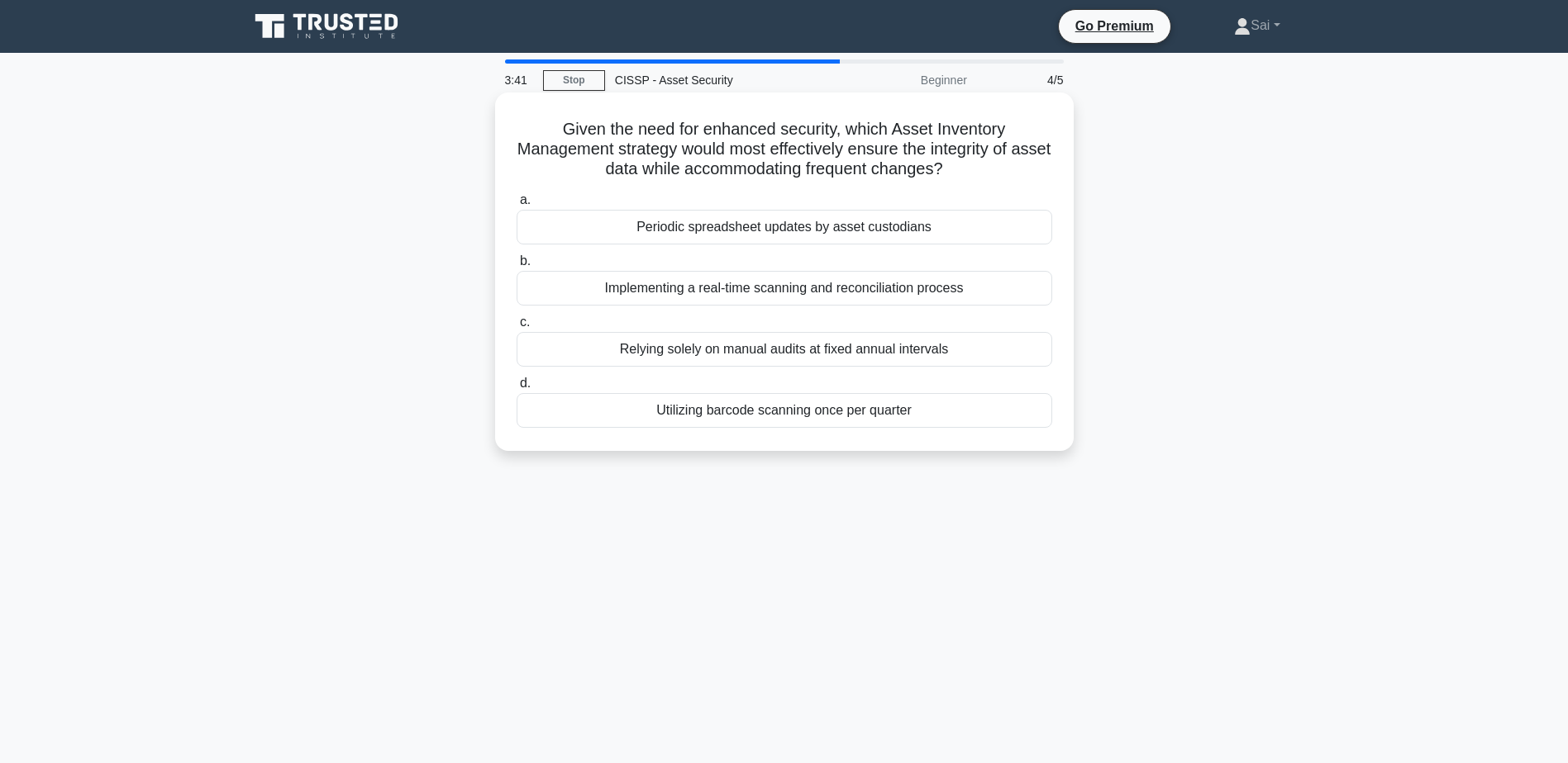
click at [968, 302] on div "Implementing a real-time scanning and reconciliation process" at bounding box center [784, 289] width 535 height 35
click at [516, 267] on input "b. Implementing a real-time scanning and reconciliation process" at bounding box center [516, 262] width 0 height 10
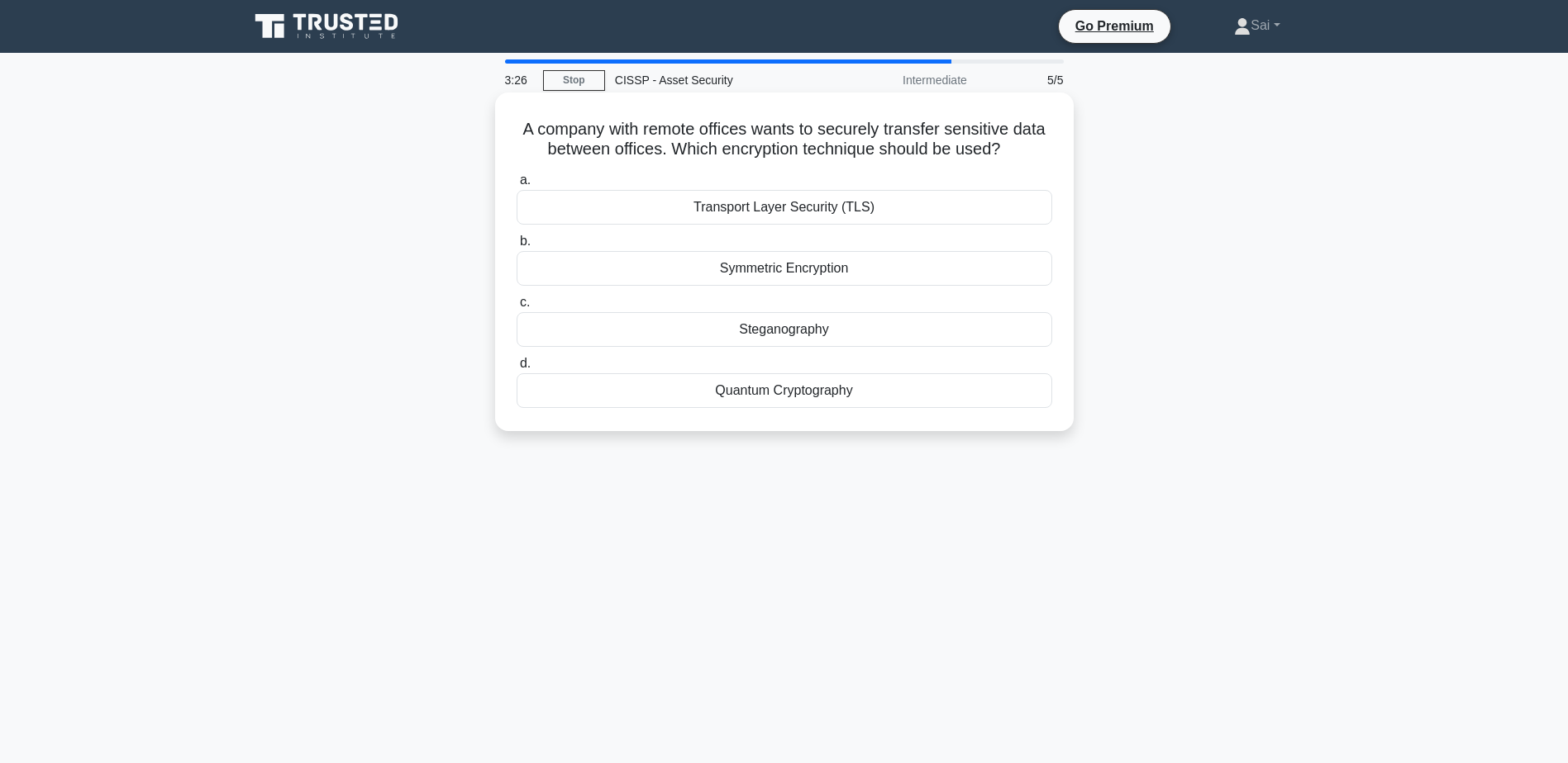
click at [868, 209] on div "Transport Layer Security (TLS)" at bounding box center [784, 208] width 535 height 35
click at [516, 186] on input "a. Transport Layer Security (TLS)" at bounding box center [516, 181] width 0 height 10
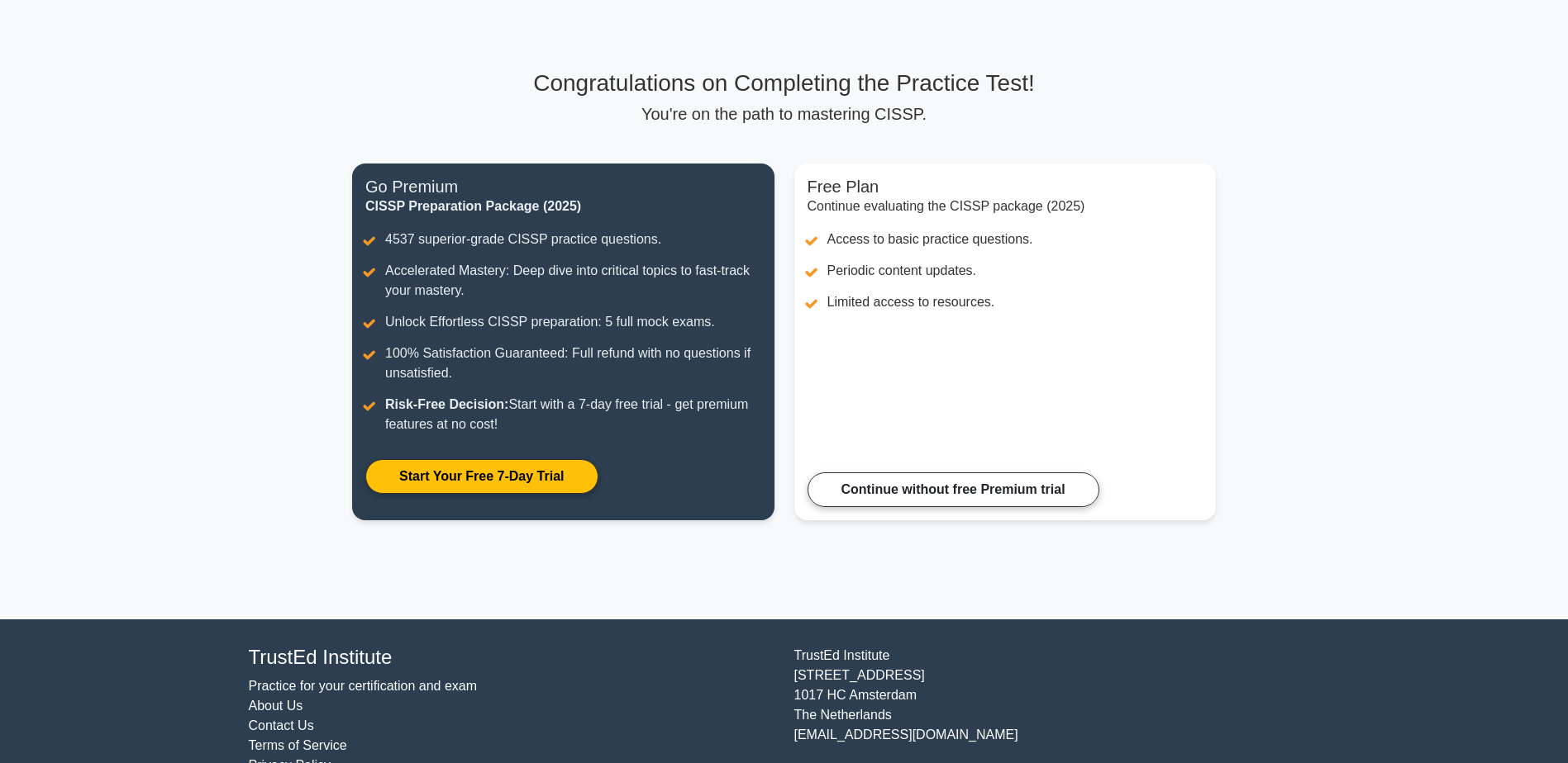
scroll to position [102, 0]
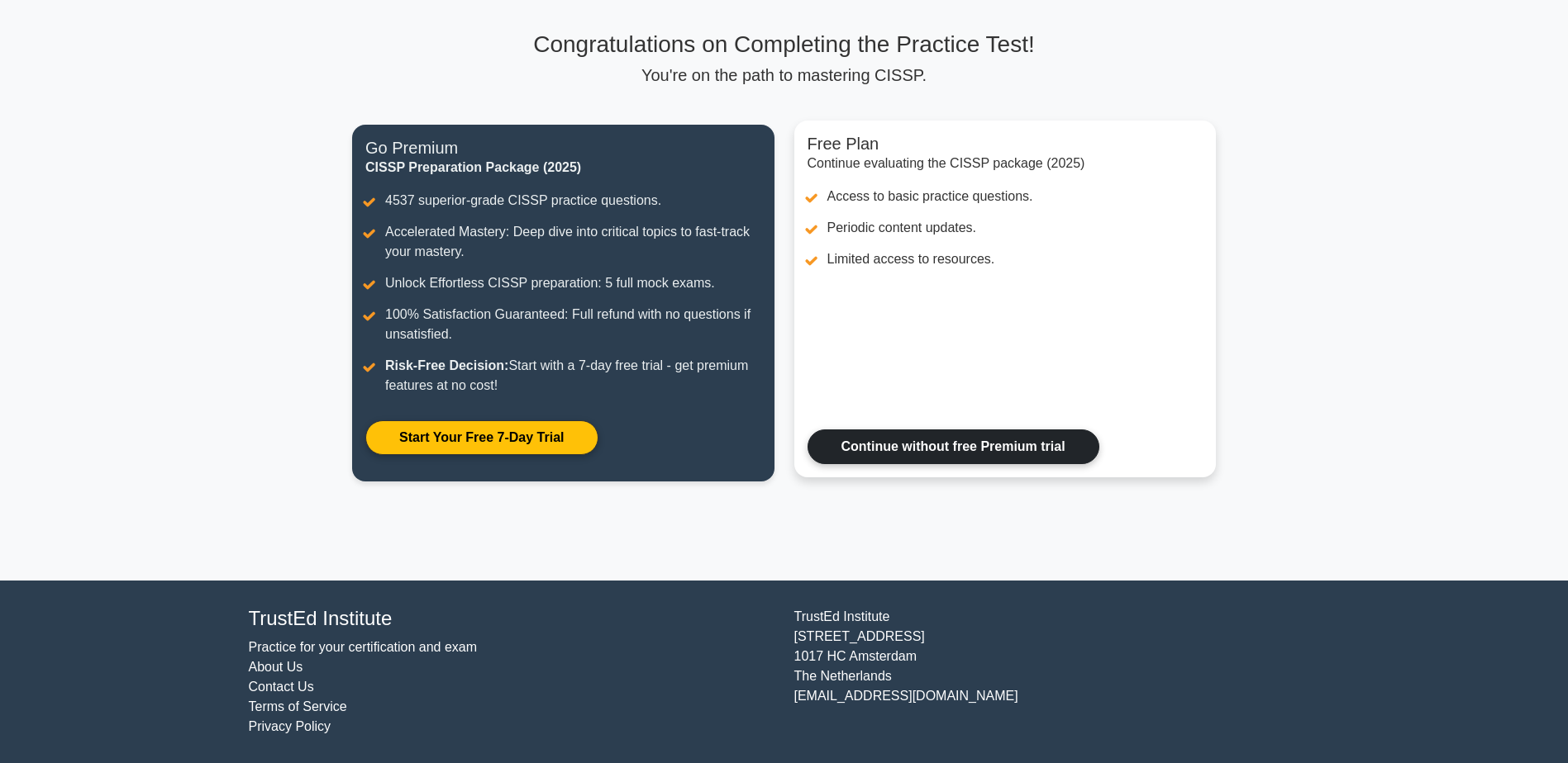
click at [969, 448] on link "Continue without free Premium trial" at bounding box center [953, 447] width 292 height 35
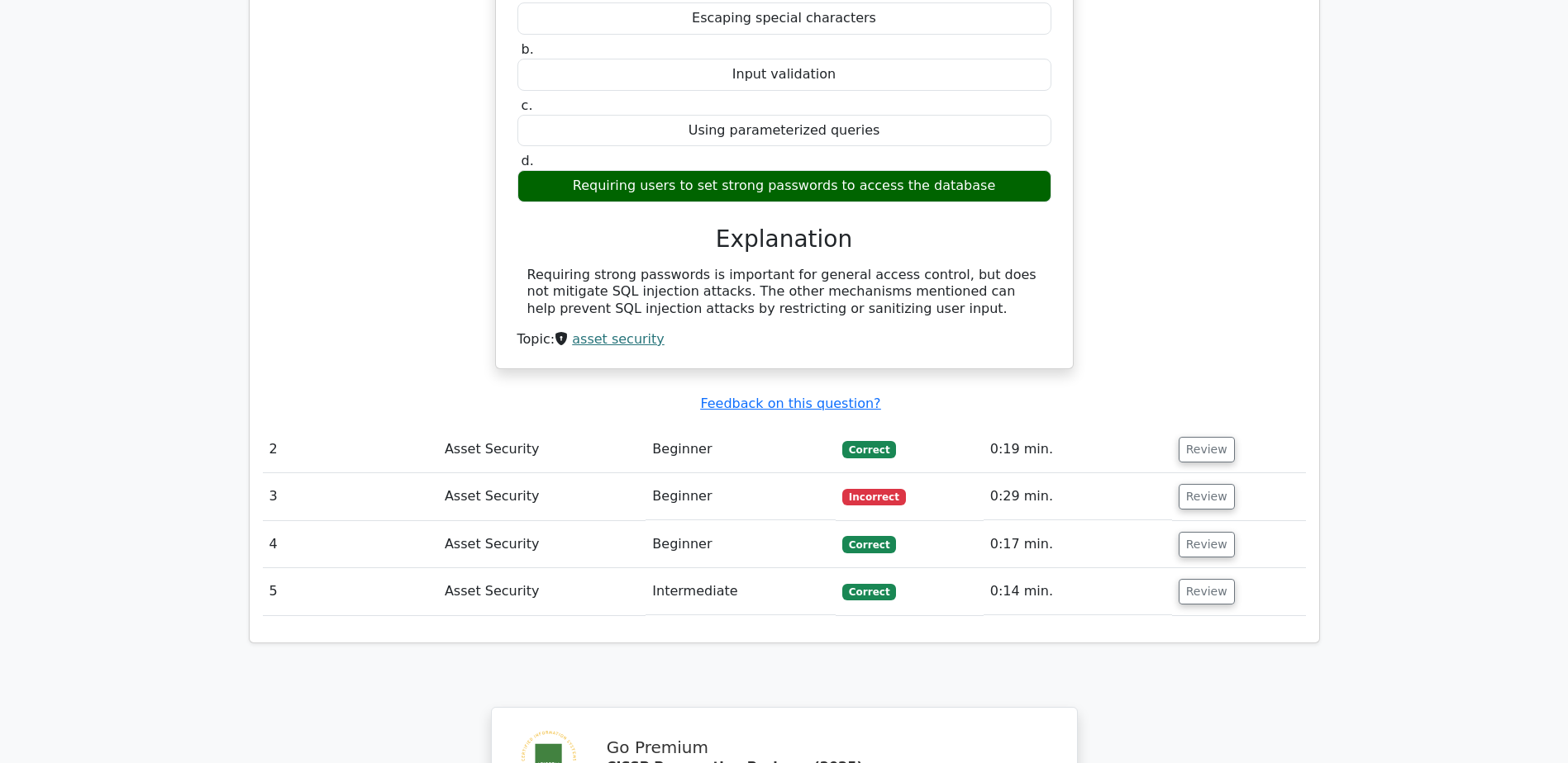
scroll to position [1487, 0]
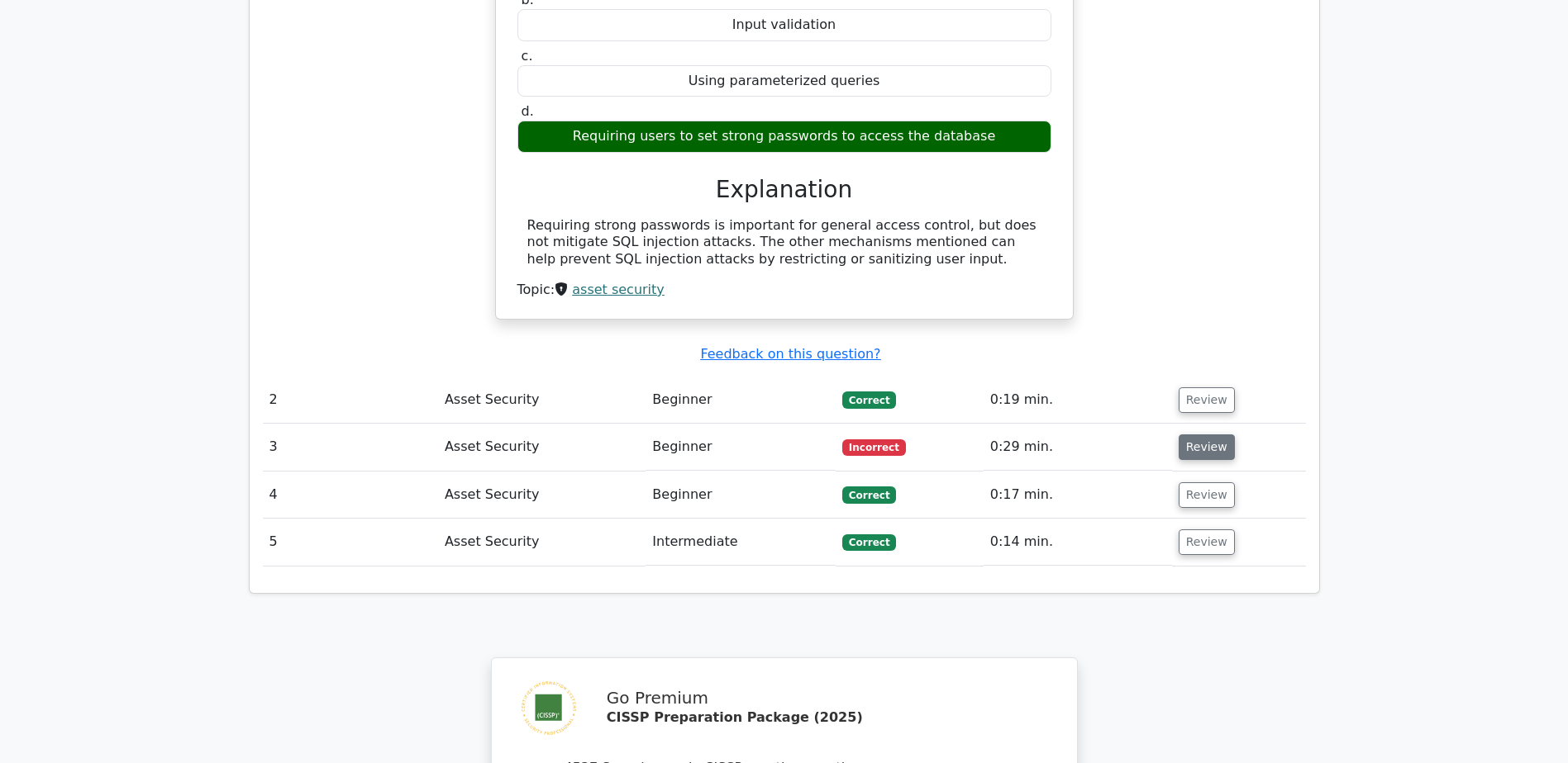
click at [1211, 435] on button "Review" at bounding box center [1206, 447] width 56 height 25
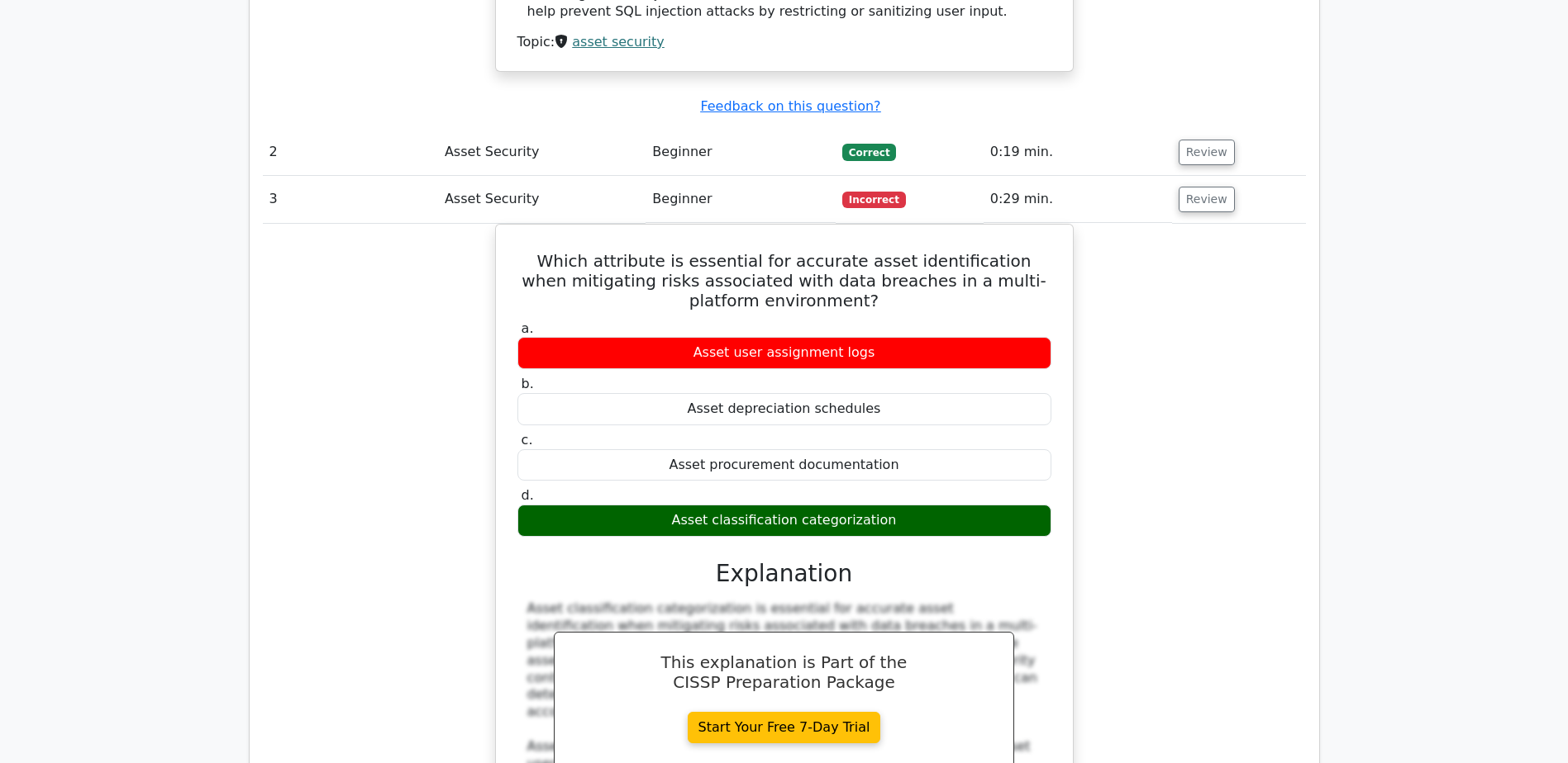
scroll to position [1901, 0]
